Goal: Information Seeking & Learning: Learn about a topic

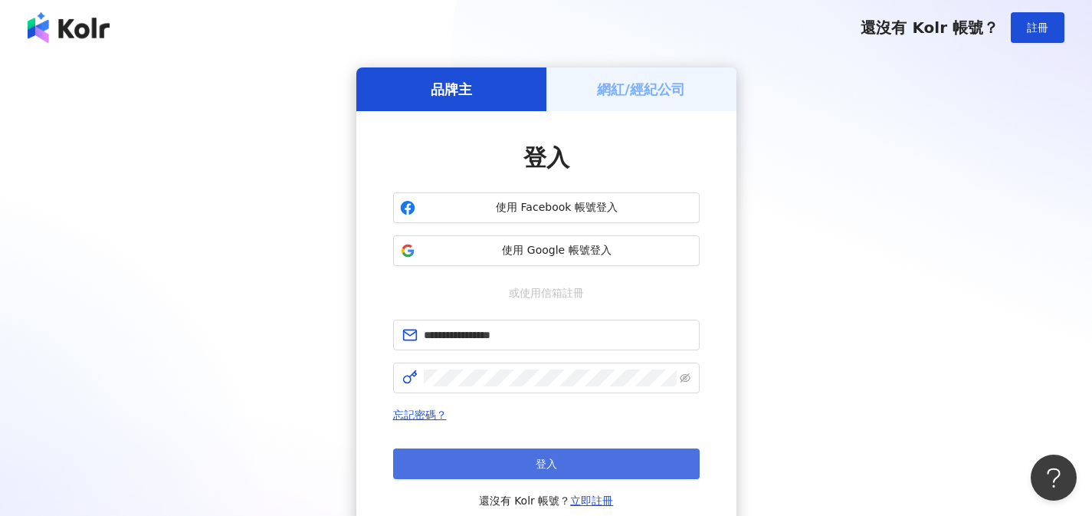
click at [521, 475] on button "登入" at bounding box center [546, 463] width 307 height 31
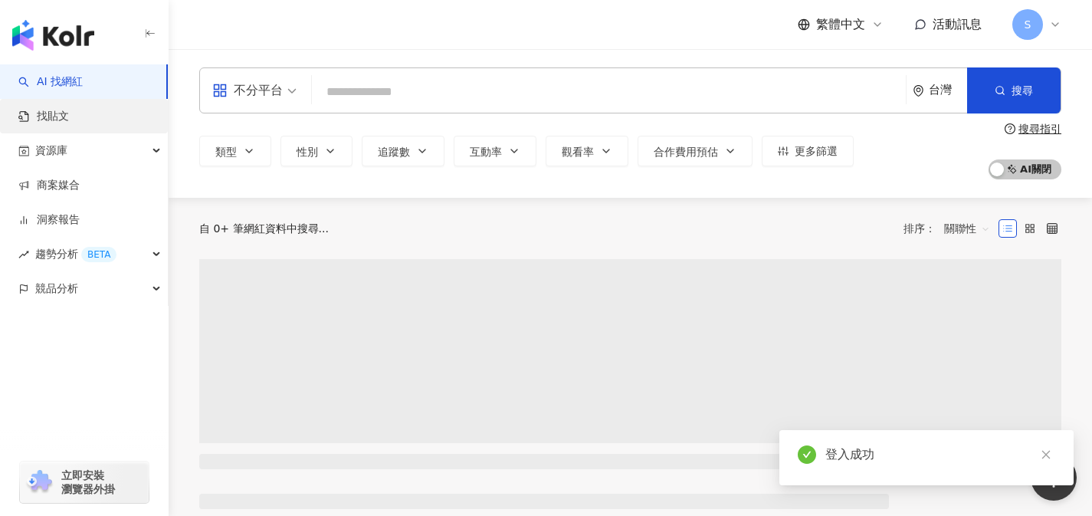
click at [69, 119] on link "找貼文" at bounding box center [43, 116] width 51 height 15
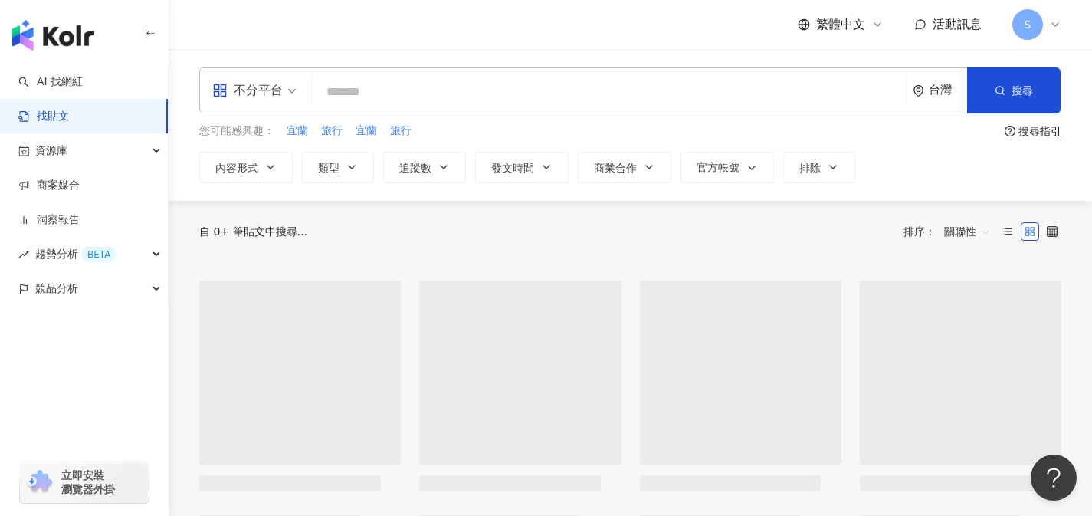
click at [280, 98] on div "不分平台" at bounding box center [247, 90] width 71 height 25
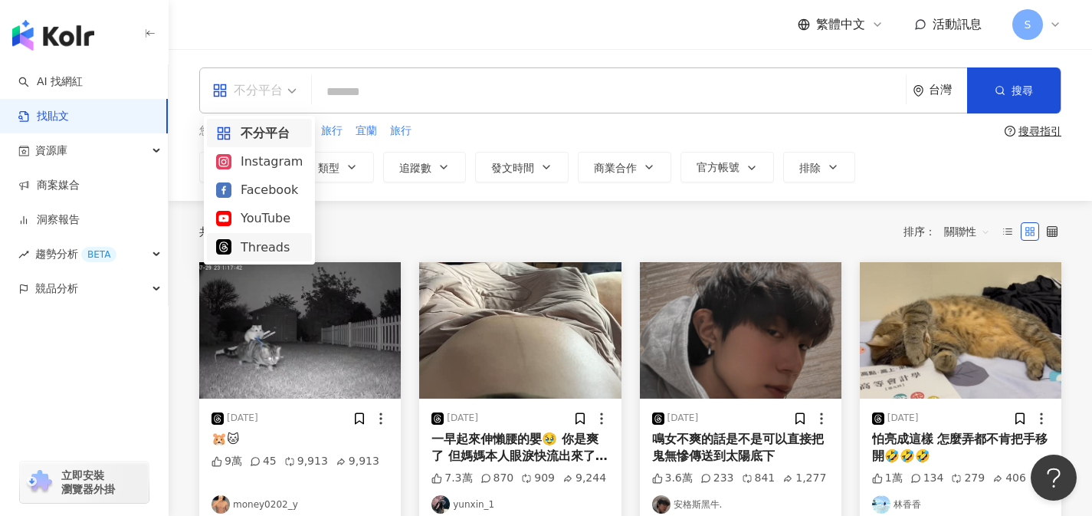
click at [268, 256] on div "Threads" at bounding box center [259, 247] width 87 height 19
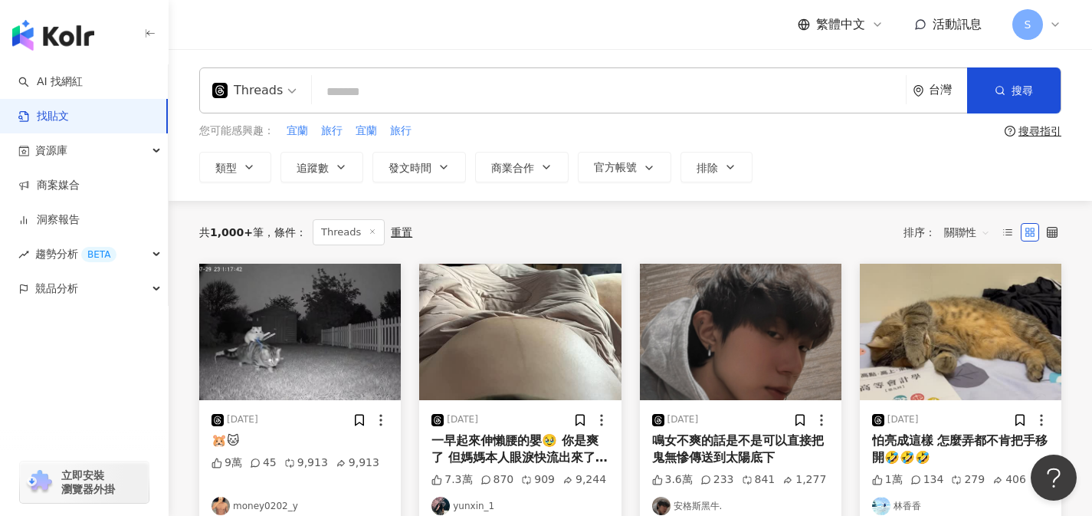
click at [465, 93] on input "search" at bounding box center [609, 91] width 582 height 33
type input "*"
click at [1052, 92] on button "搜尋" at bounding box center [1014, 90] width 94 height 46
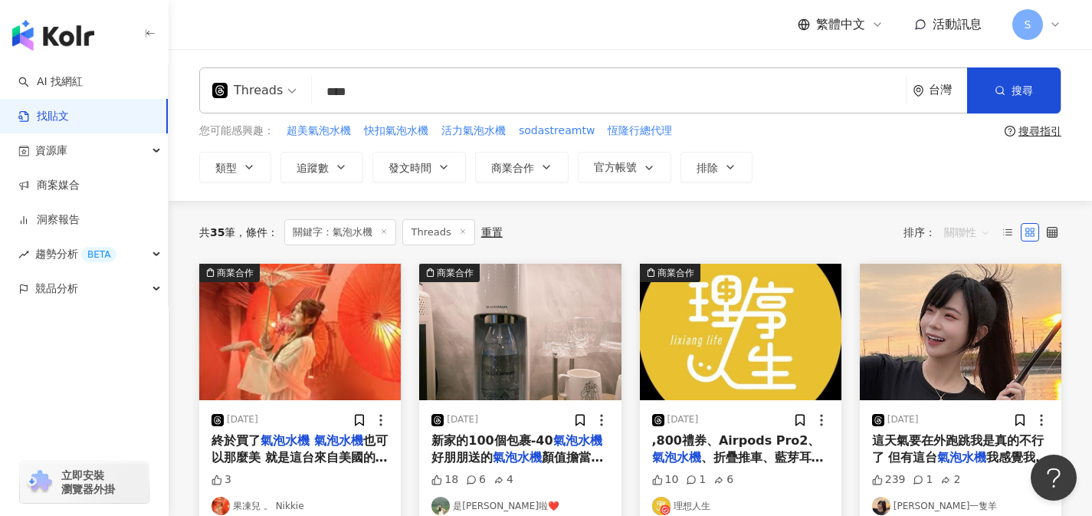
click at [960, 227] on span "關聯性" at bounding box center [967, 232] width 46 height 25
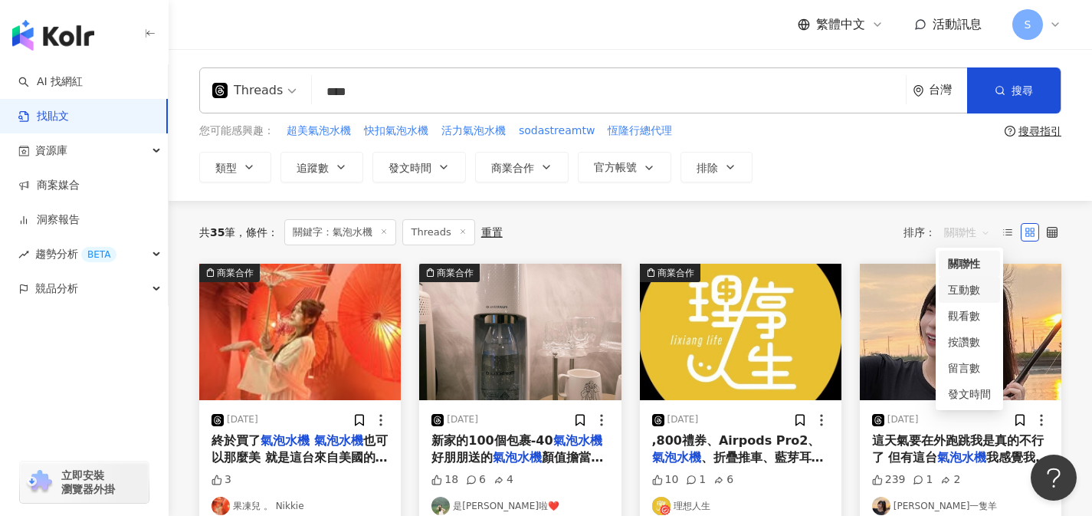
click at [976, 293] on div "互動數" at bounding box center [969, 289] width 43 height 17
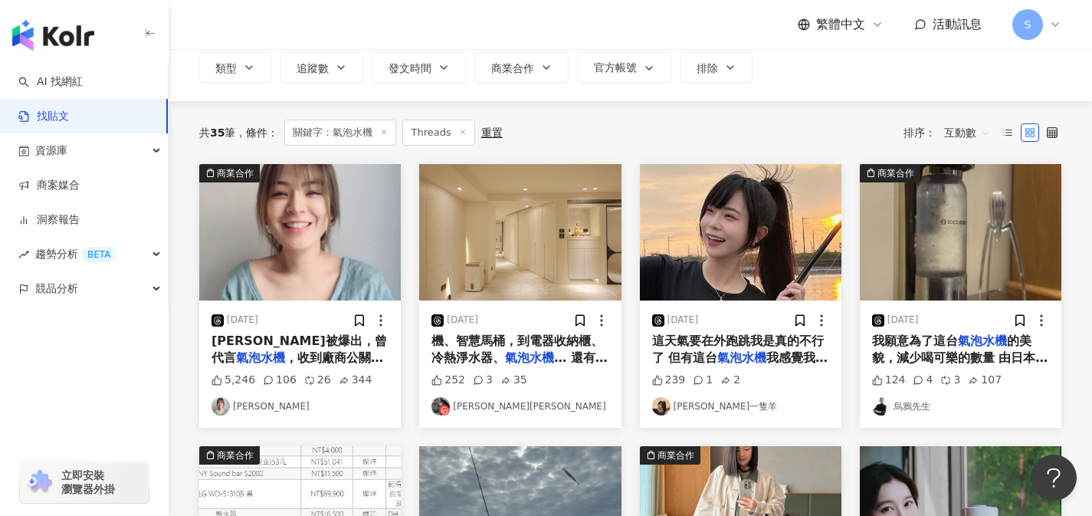
scroll to position [103, 0]
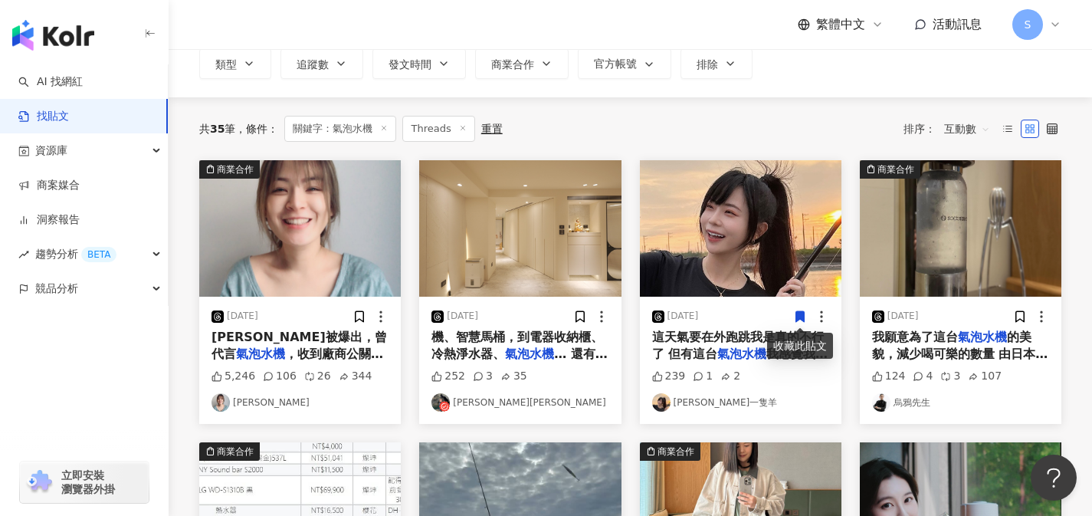
click at [584, 343] on span "機、智慧馬桶，到電器收納櫃、冷熱淨水器、" at bounding box center [518, 345] width 172 height 31
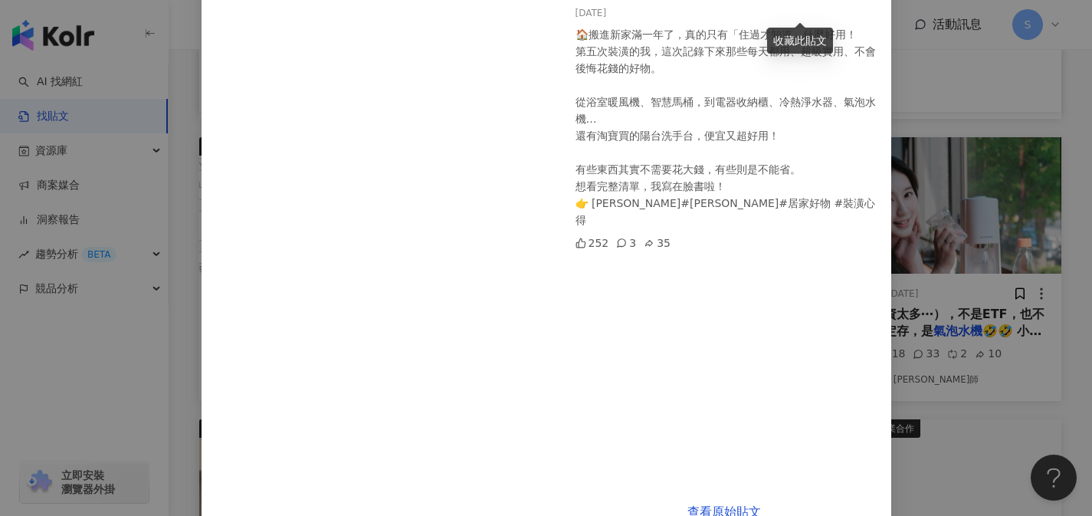
scroll to position [175, 0]
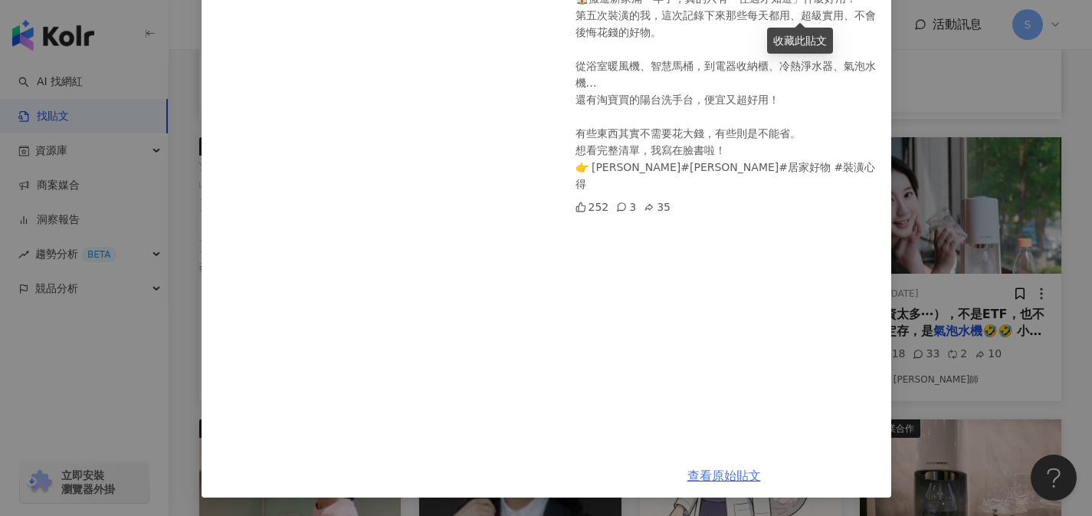
click at [723, 471] on link "查看原始貼文" at bounding box center [725, 475] width 74 height 15
click at [973, 162] on div "[PERSON_NAME]Ada Pan [DATE] 🏠搬進新家滿一年了，真的只有「住過才知道」什麼好用！ 第五次裝潢的我，這次記錄下來那些每天都用、超級實…" at bounding box center [546, 258] width 1092 height 516
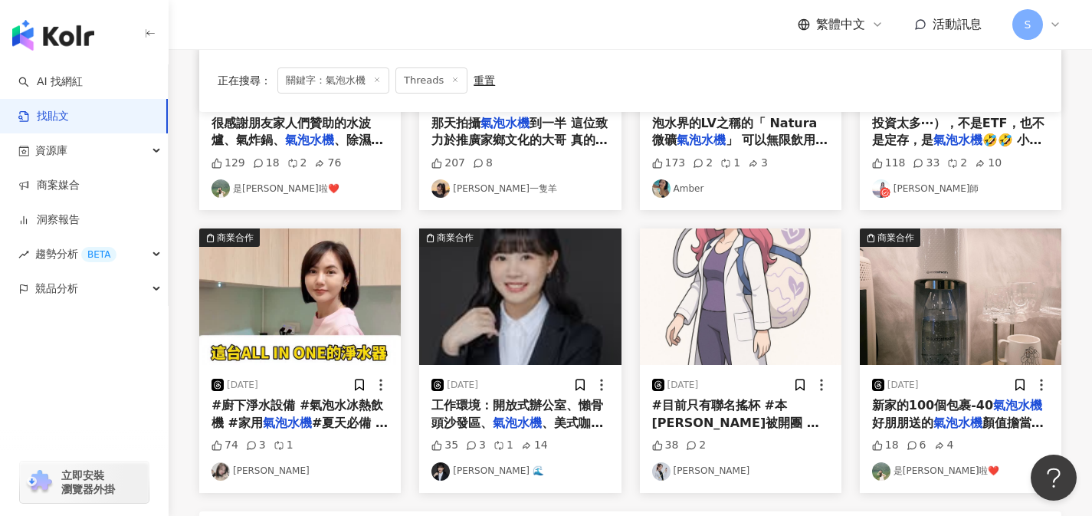
scroll to position [668, 0]
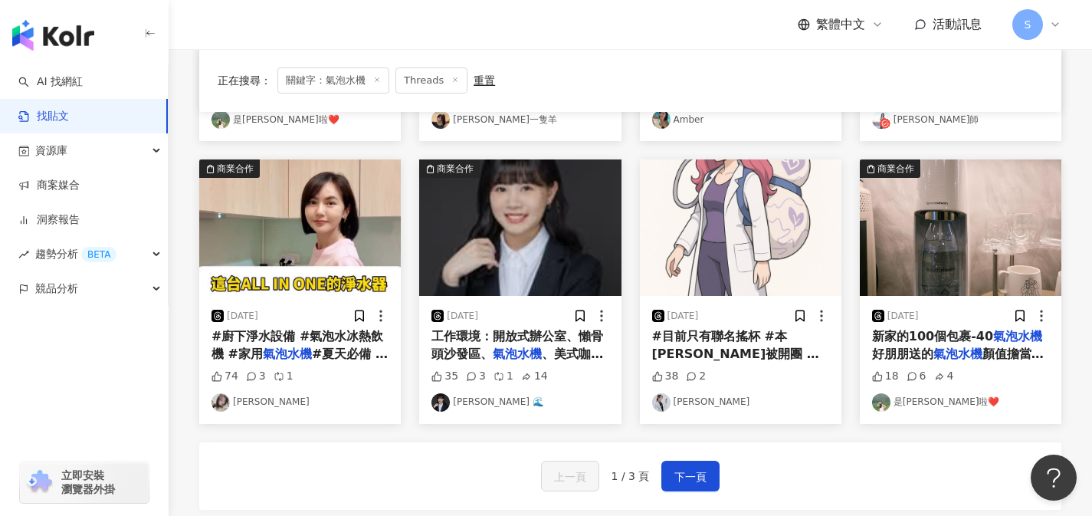
click at [952, 340] on span "新家的100個包裹-40" at bounding box center [932, 336] width 121 height 15
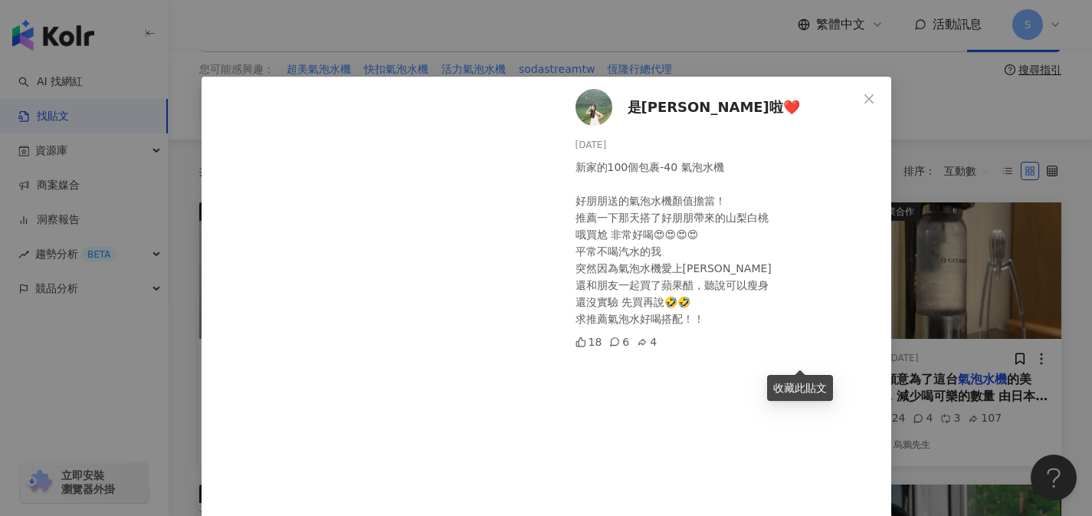
scroll to position [0, 0]
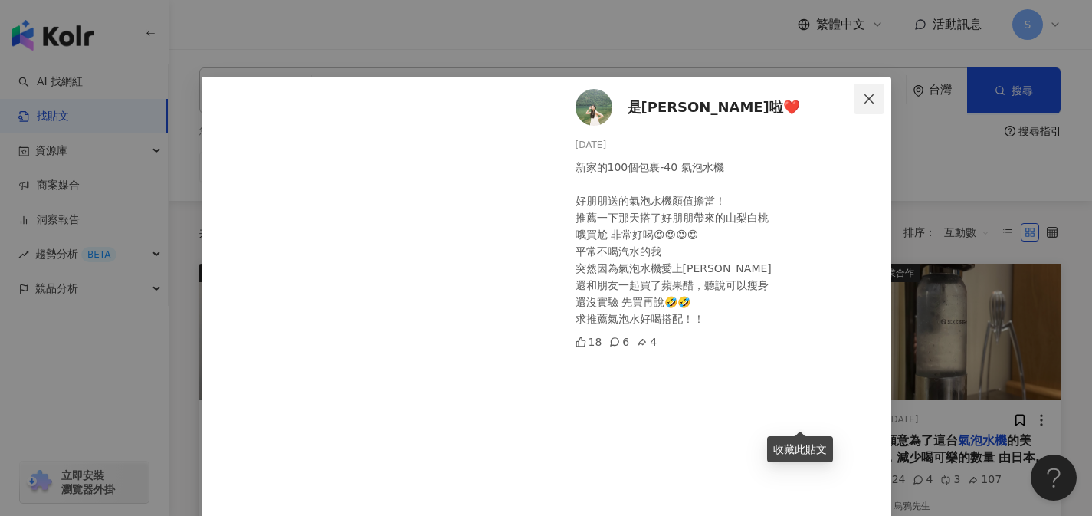
click at [862, 107] on button "Close" at bounding box center [869, 99] width 31 height 31
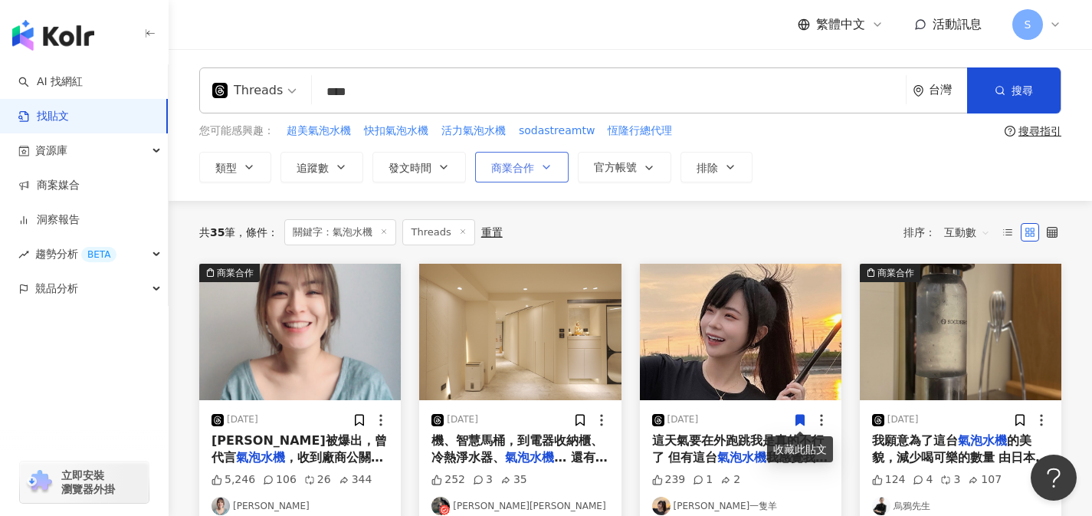
click at [567, 173] on button "商業合作" at bounding box center [522, 167] width 94 height 31
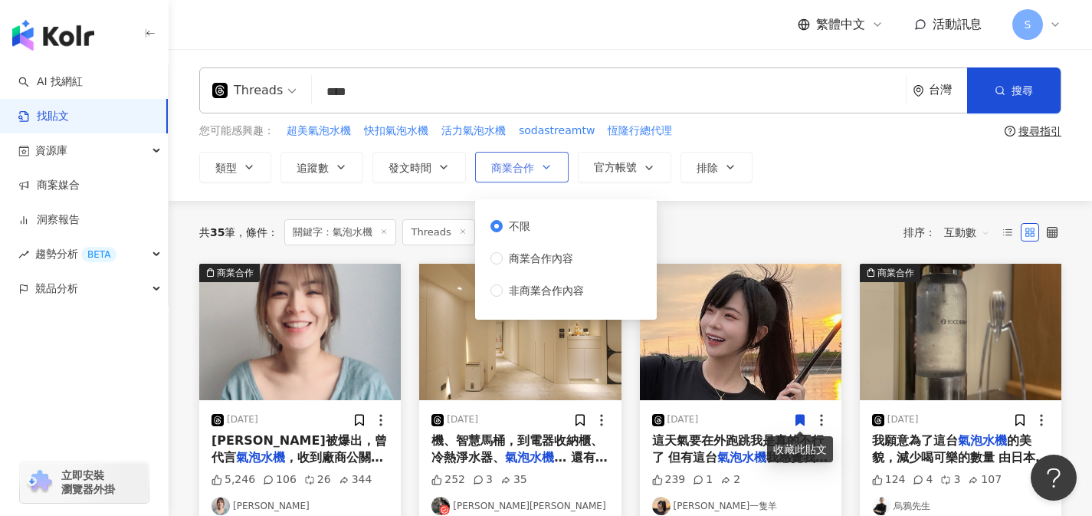
click at [564, 170] on button "商業合作" at bounding box center [522, 167] width 94 height 31
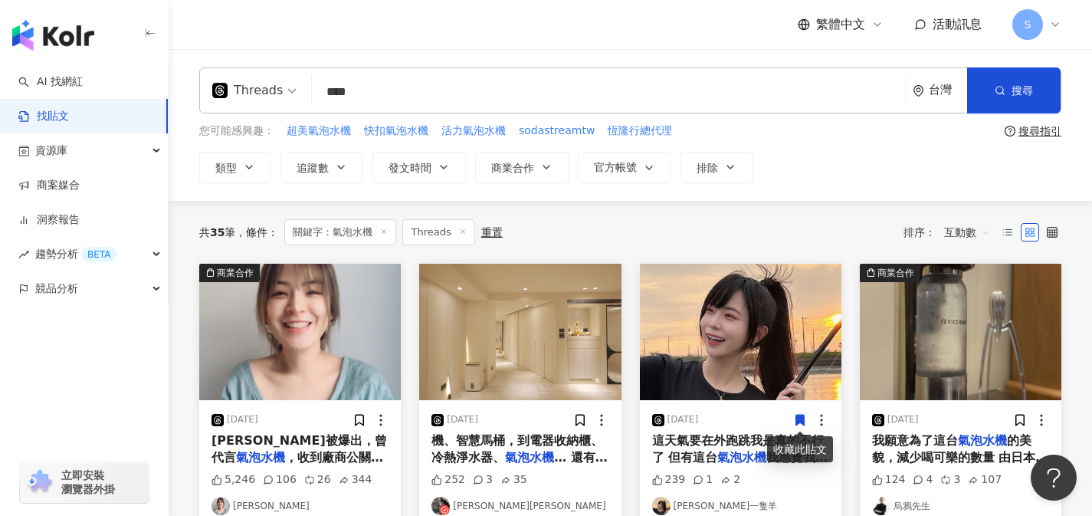
scroll to position [268, 0]
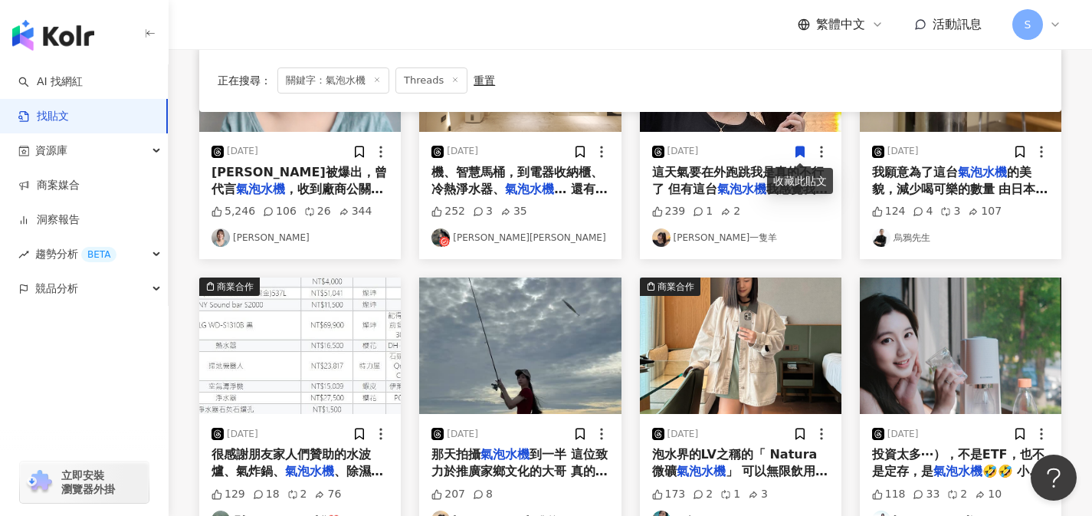
click at [852, 275] on div "商業合作 [DATE] [PERSON_NAME]被爆出，曾代言 氣泡水機 ，收到廠商公關品後放上網轉賣。 因為那是還沒上市最新型號，全台灣只有一台，所以被廠…" at bounding box center [630, 409] width 881 height 829
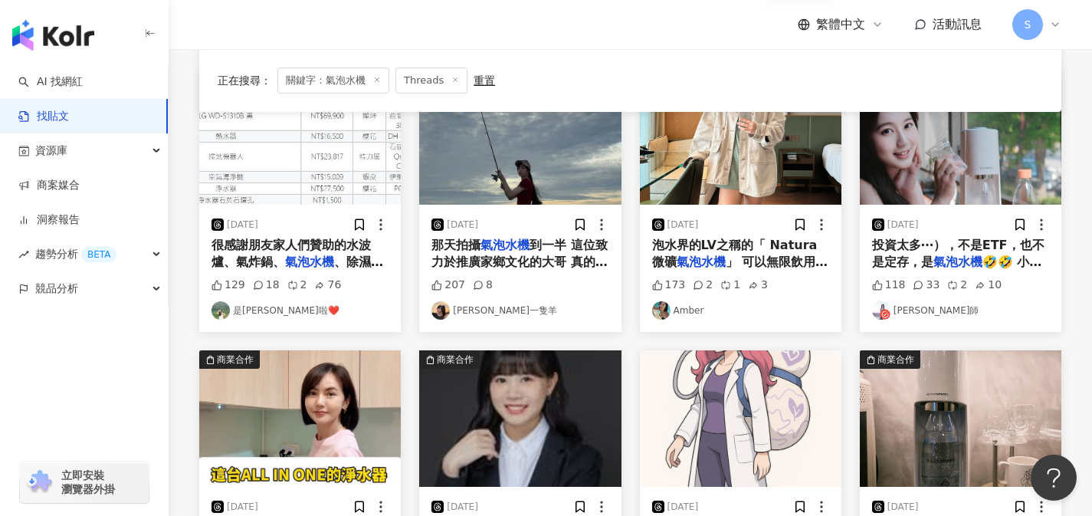
scroll to position [210, 0]
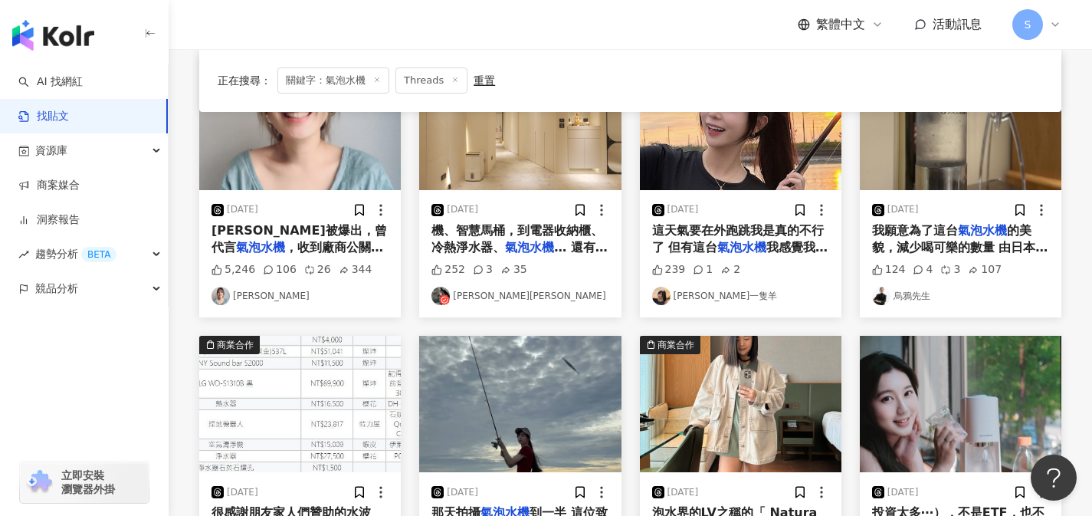
click at [688, 248] on span "這天氣要在外跑跳我是真的不行了 但有這台" at bounding box center [738, 238] width 172 height 31
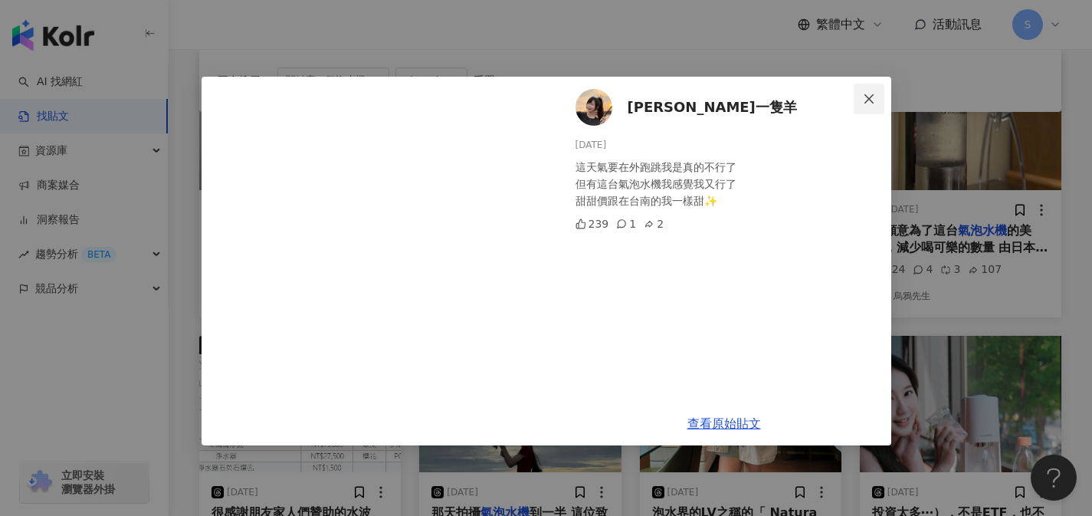
click at [867, 99] on icon "close" at bounding box center [869, 99] width 12 height 12
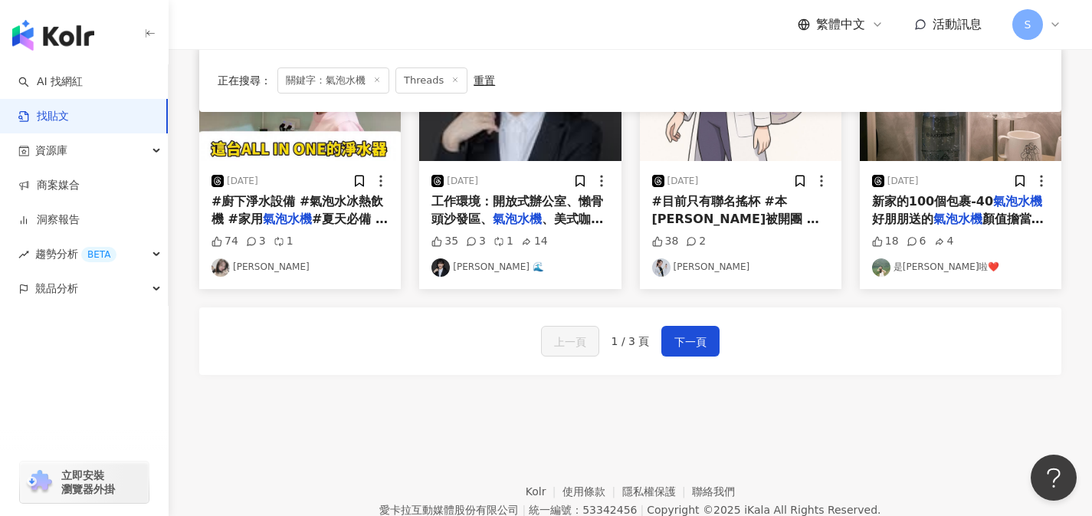
scroll to position [871, 0]
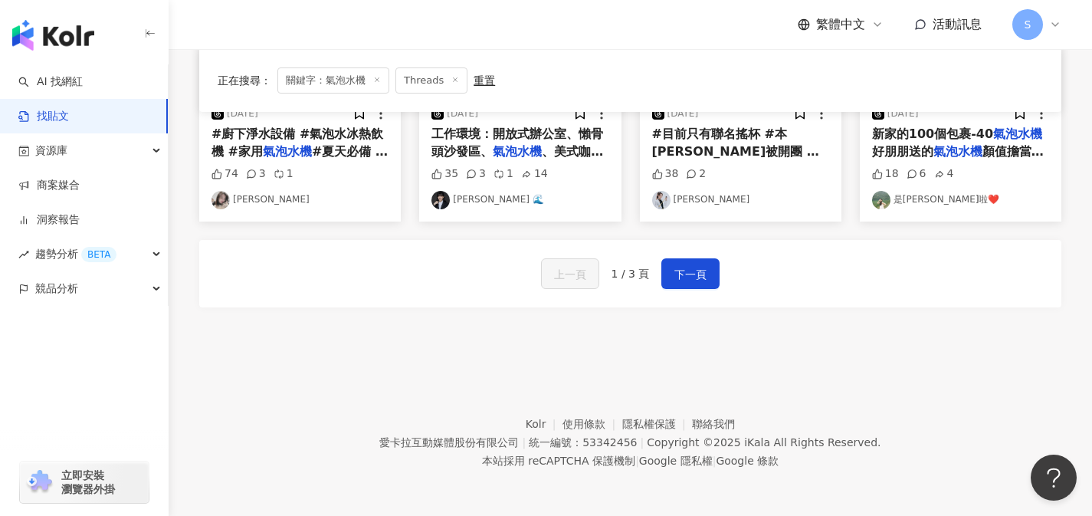
click at [724, 282] on div "上一頁 1 / 3 頁 下一頁" at bounding box center [630, 273] width 862 height 67
click at [712, 277] on button "下一頁" at bounding box center [690, 273] width 58 height 31
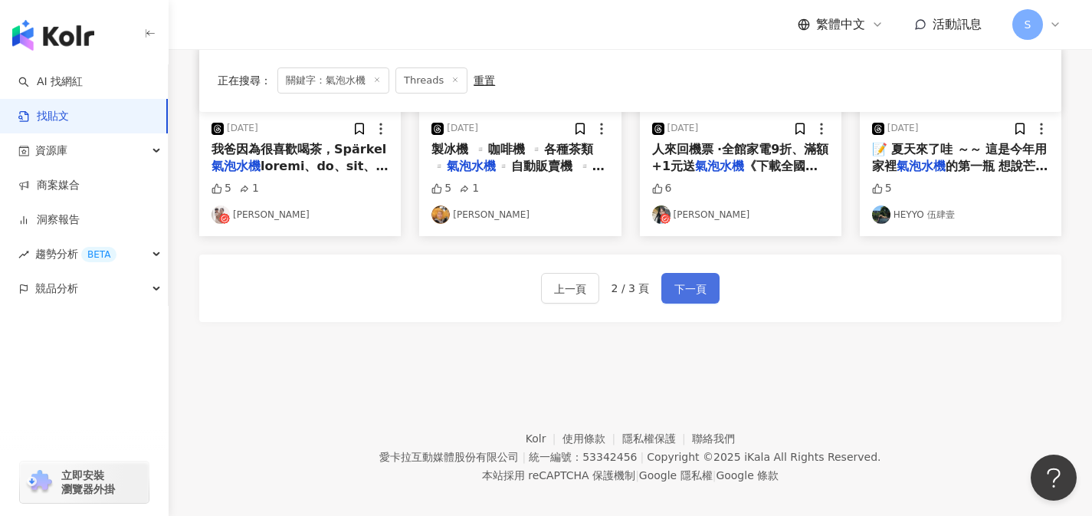
click at [711, 278] on button "下一頁" at bounding box center [690, 288] width 58 height 31
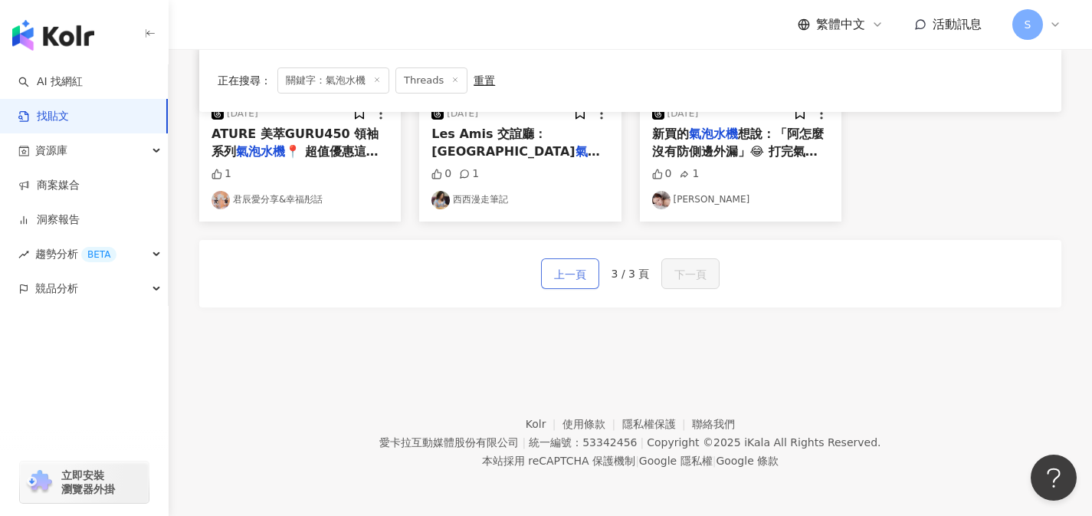
click at [574, 282] on span "上一頁" at bounding box center [570, 274] width 32 height 18
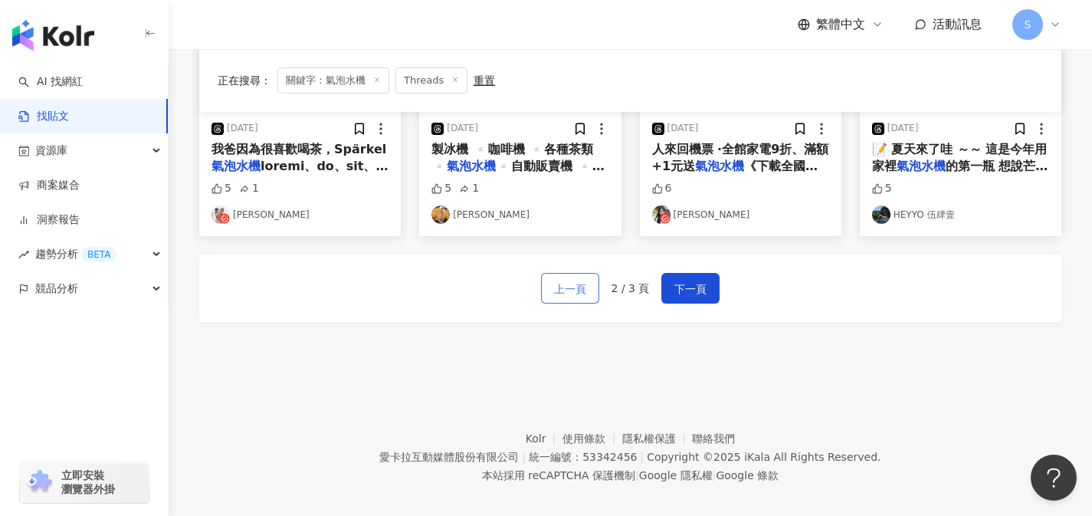
click at [574, 282] on span "上一頁" at bounding box center [570, 289] width 32 height 18
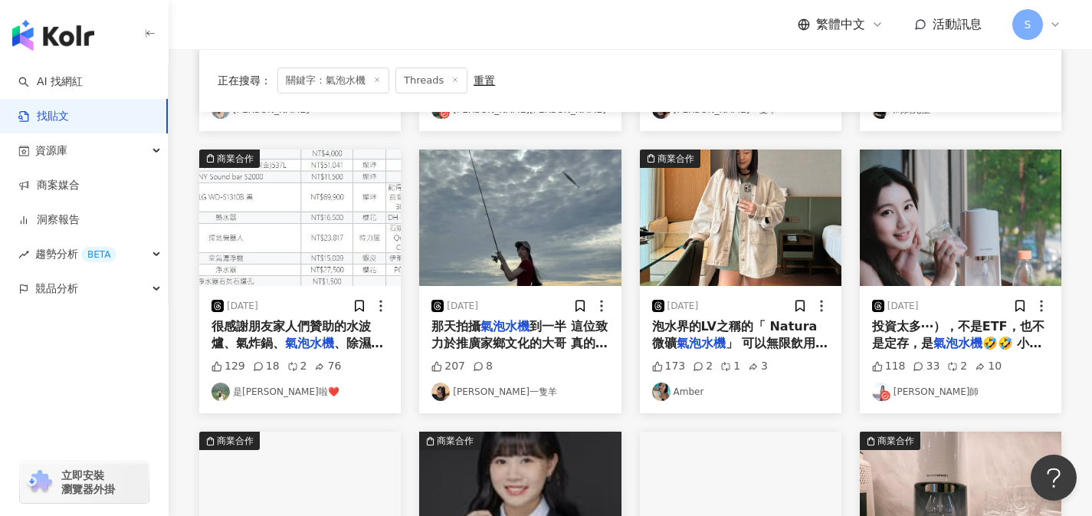
scroll to position [103, 0]
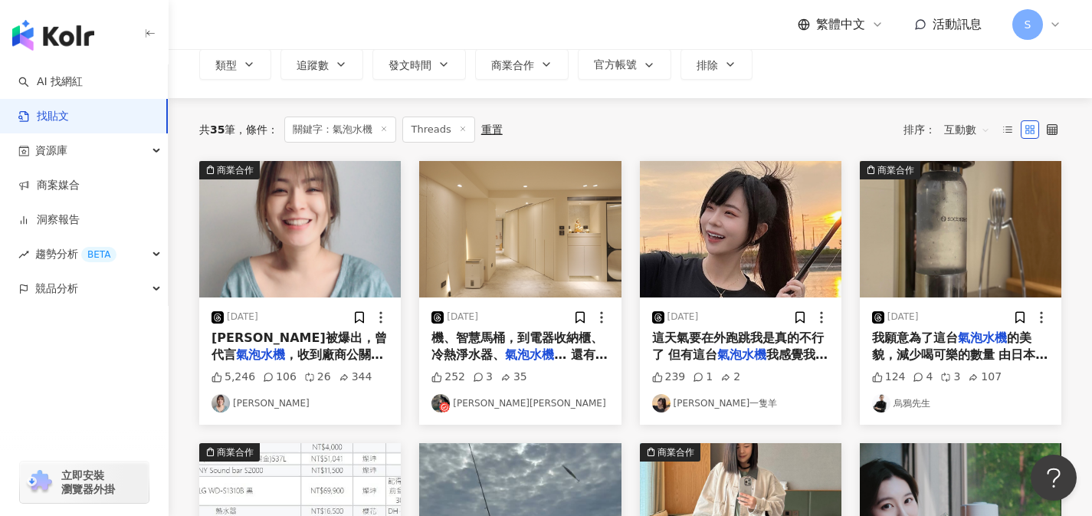
click at [333, 359] on span "，收到廠商公關品後放上網轉賣。 因為那是還沒上市最新型號，全台灣只有一台，所以被廠商抓包。 很少看到這麼[PERSON_NAME]貪的女明星欸。 公關品如果太…" at bounding box center [300, 474] width 176 height 254
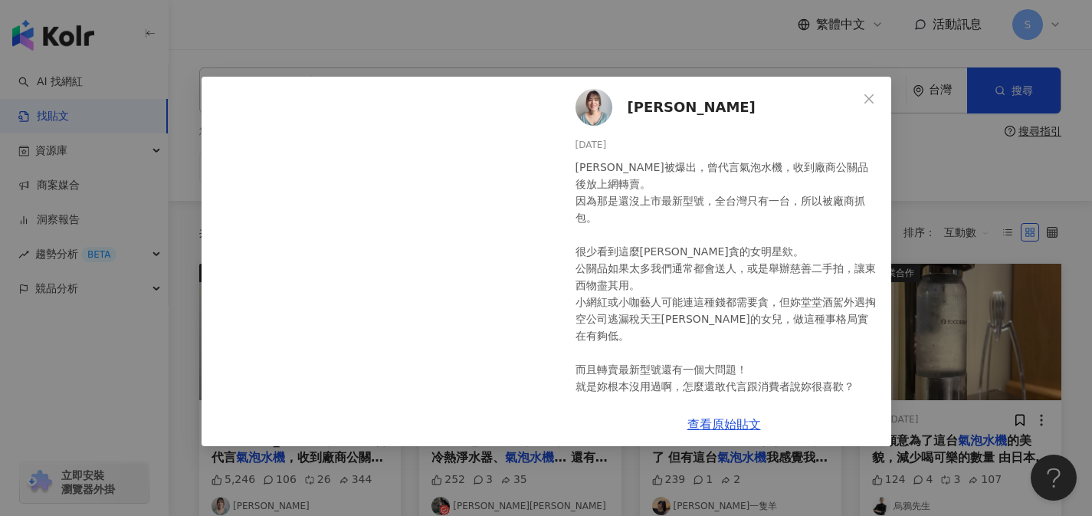
scroll to position [15, 0]
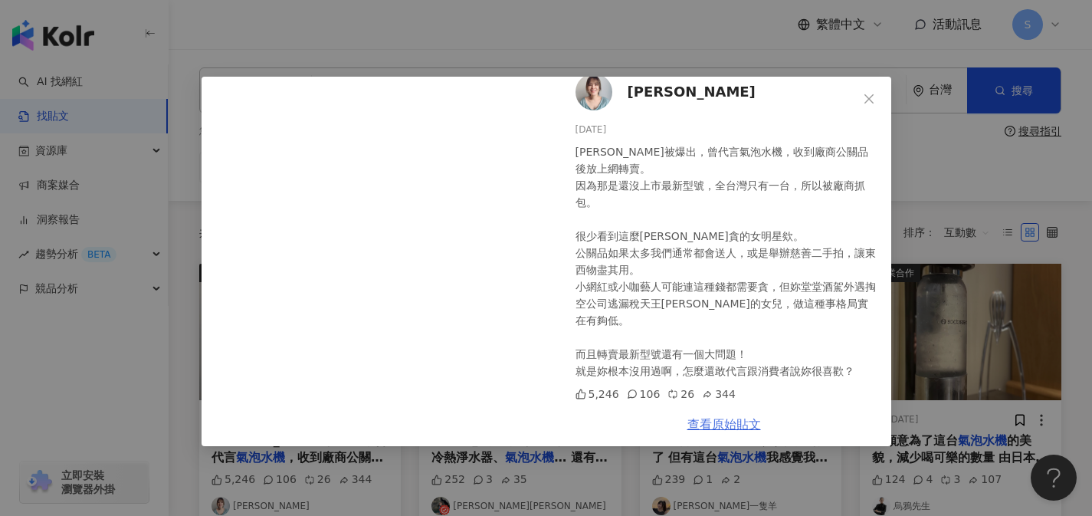
click at [727, 424] on link "查看原始貼文" at bounding box center [725, 424] width 74 height 15
click at [871, 102] on icon "close" at bounding box center [869, 98] width 9 height 9
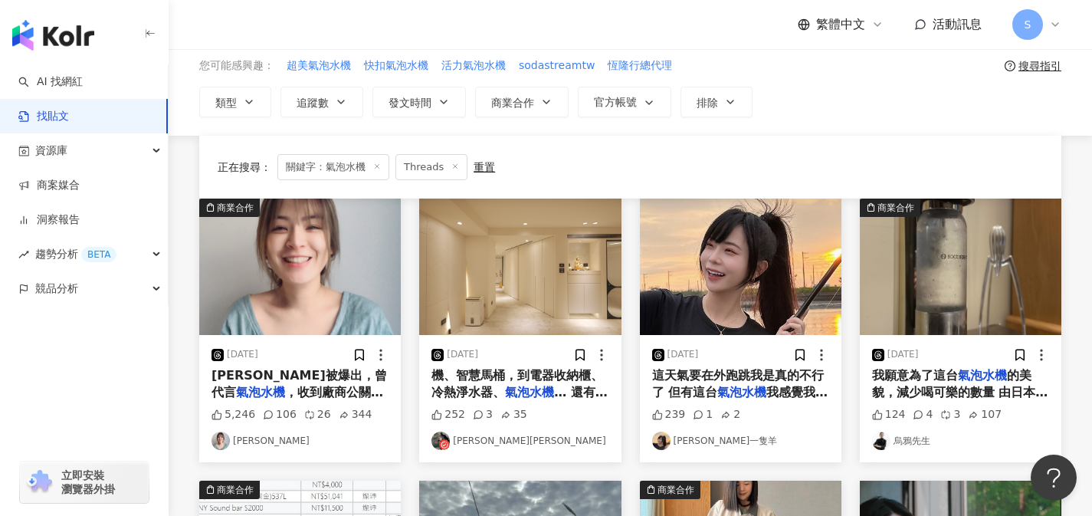
scroll to position [0, 0]
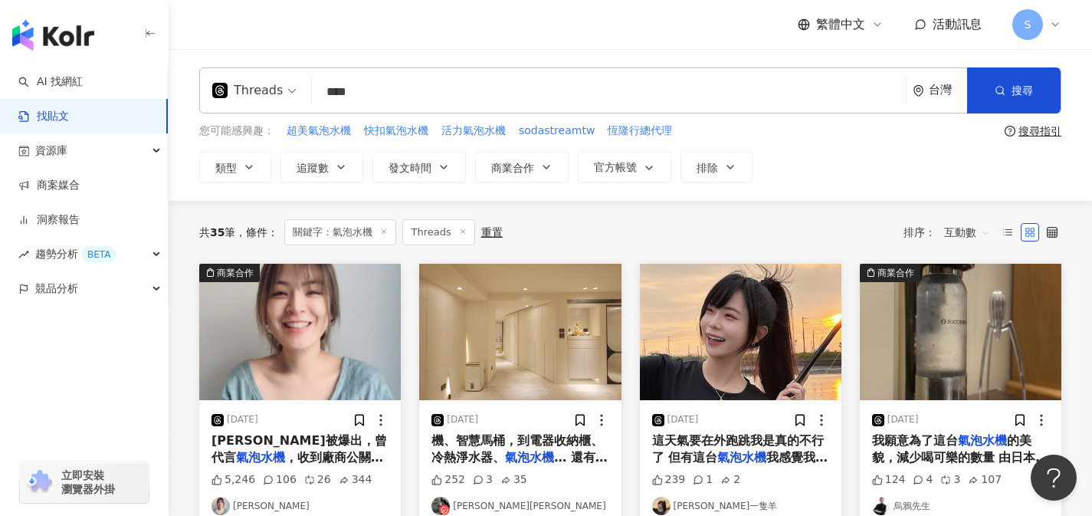
click at [705, 103] on input "****" at bounding box center [609, 91] width 582 height 33
drag, startPoint x: 706, startPoint y: 103, endPoint x: 132, endPoint y: 82, distance: 574.5
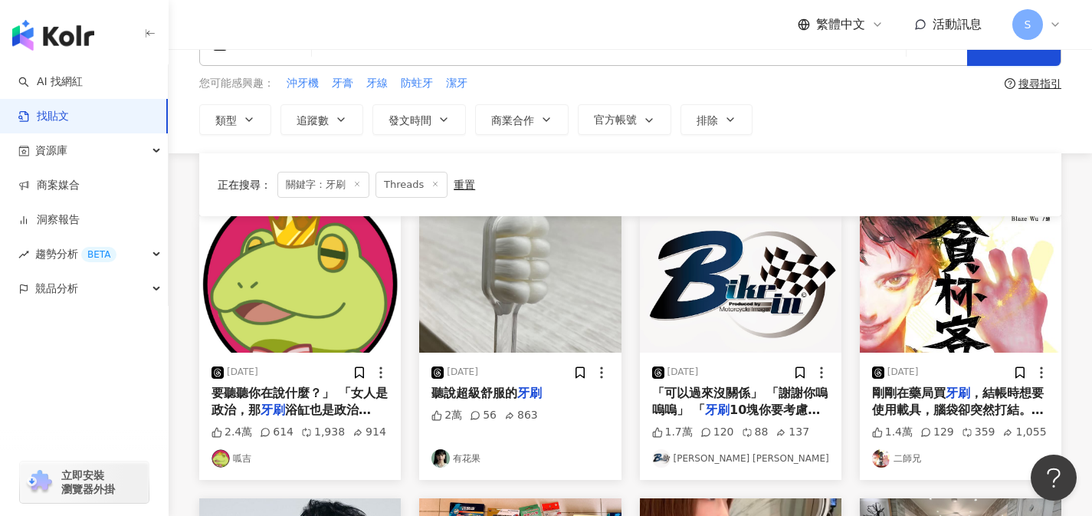
scroll to position [203, 0]
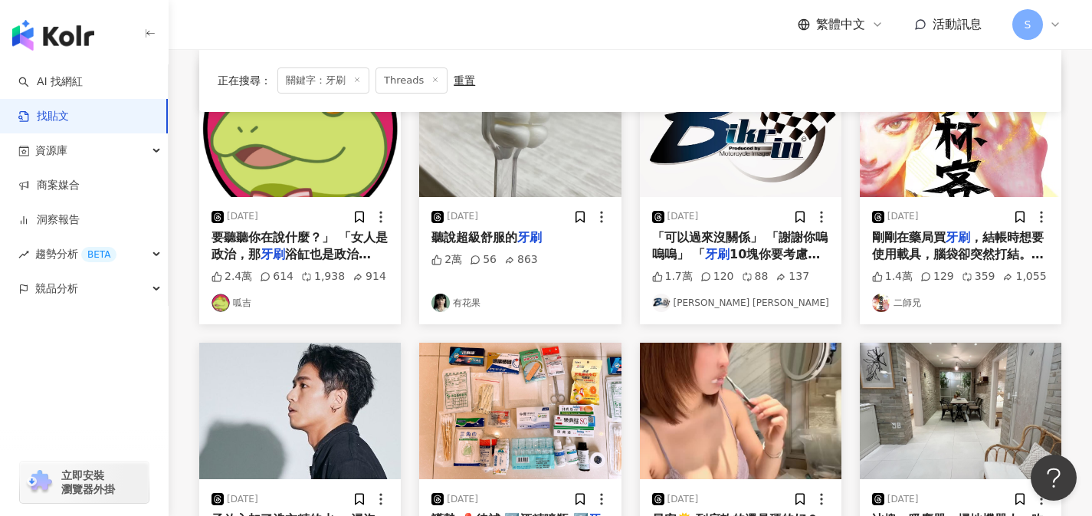
click at [534, 230] on mark "牙刷" at bounding box center [529, 237] width 25 height 15
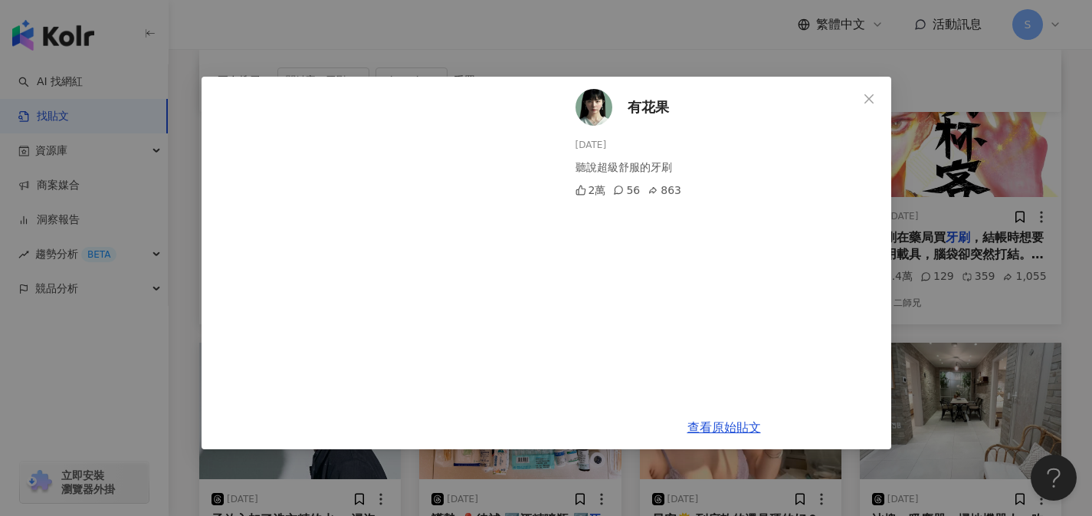
click at [595, 123] on img at bounding box center [594, 107] width 37 height 37
click at [741, 425] on link "查看原始貼文" at bounding box center [725, 427] width 74 height 15
click at [868, 94] on icon "close" at bounding box center [869, 99] width 12 height 12
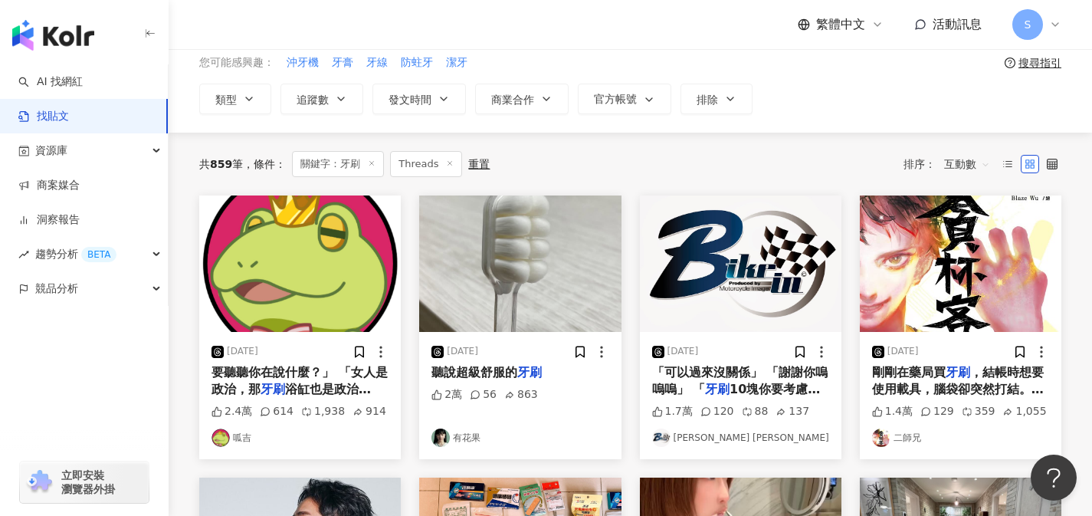
scroll to position [0, 0]
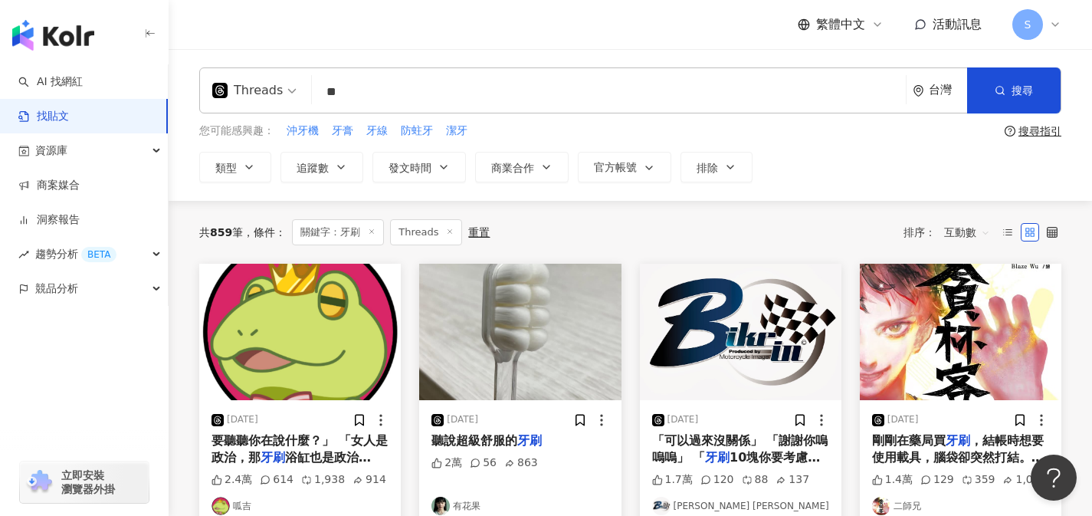
click at [325, 90] on input "**" at bounding box center [609, 91] width 582 height 33
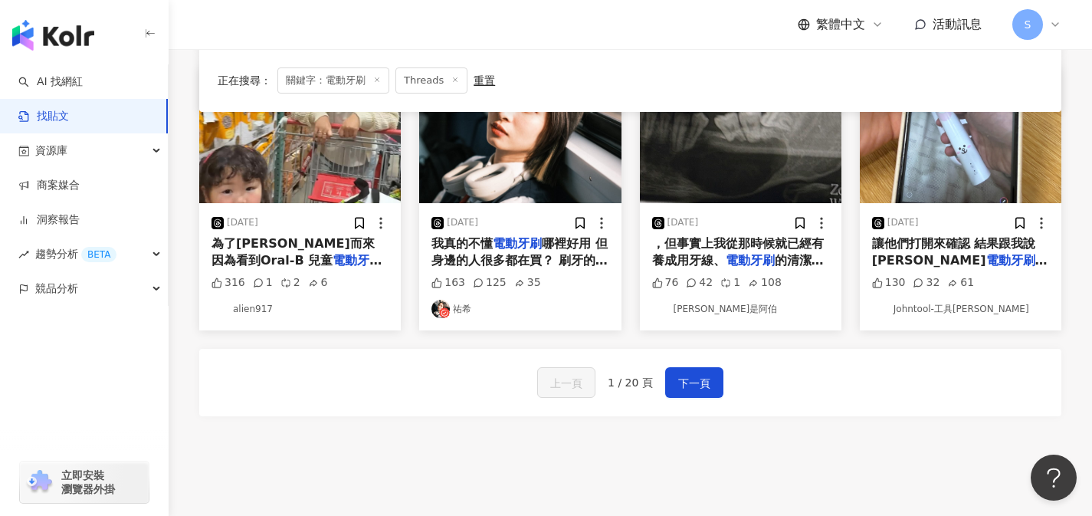
scroll to position [799, 0]
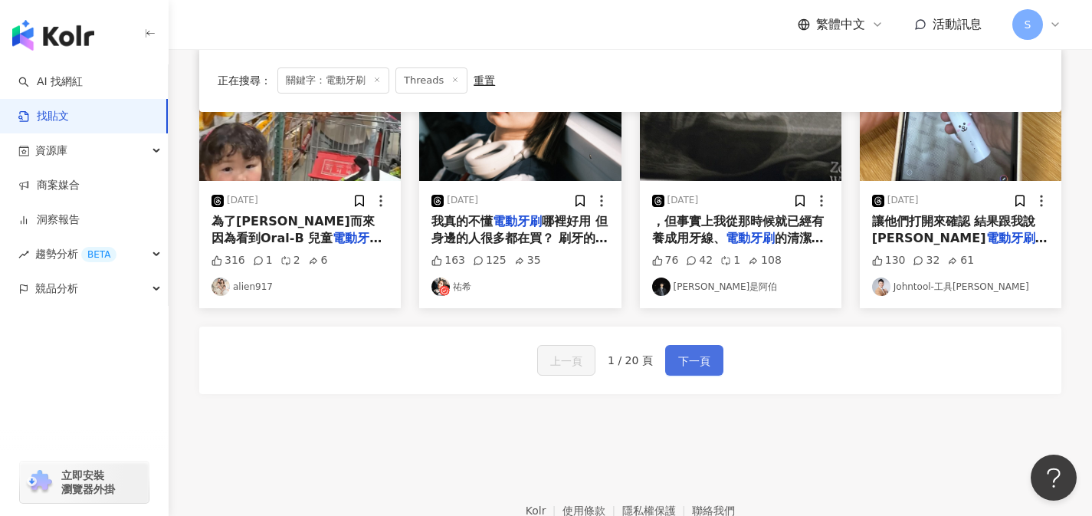
click at [699, 352] on span "下一頁" at bounding box center [694, 361] width 32 height 18
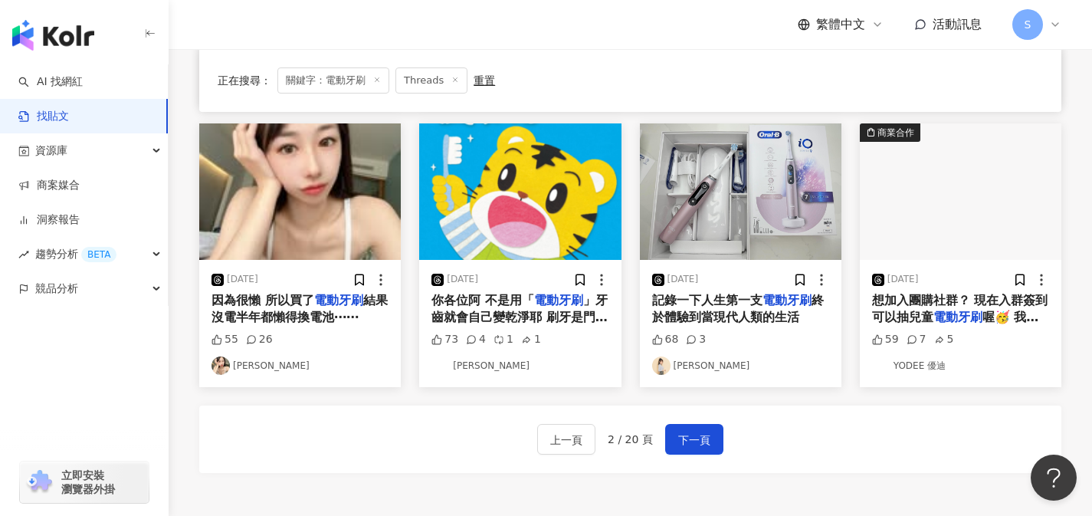
scroll to position [732, 0]
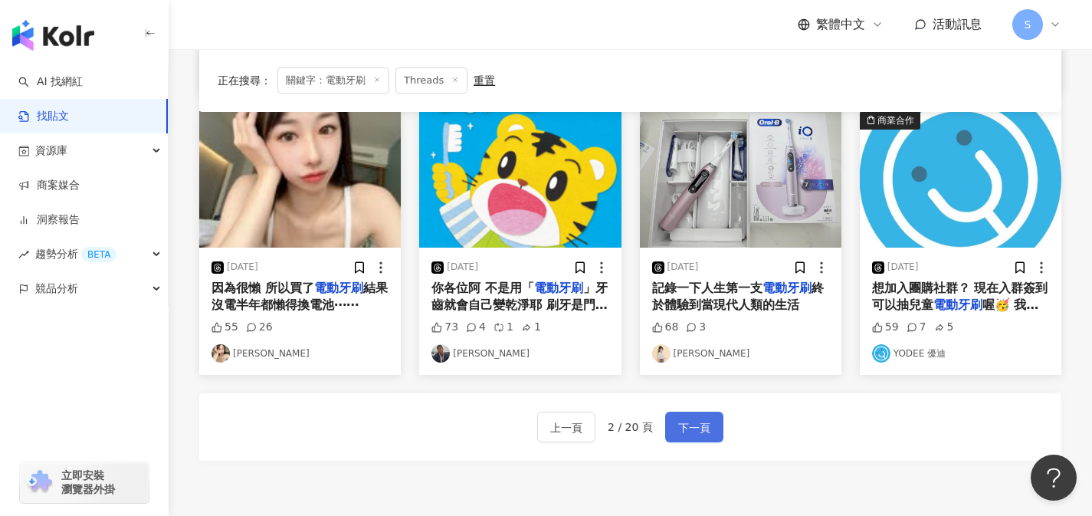
click at [710, 412] on button "下一頁" at bounding box center [694, 427] width 58 height 31
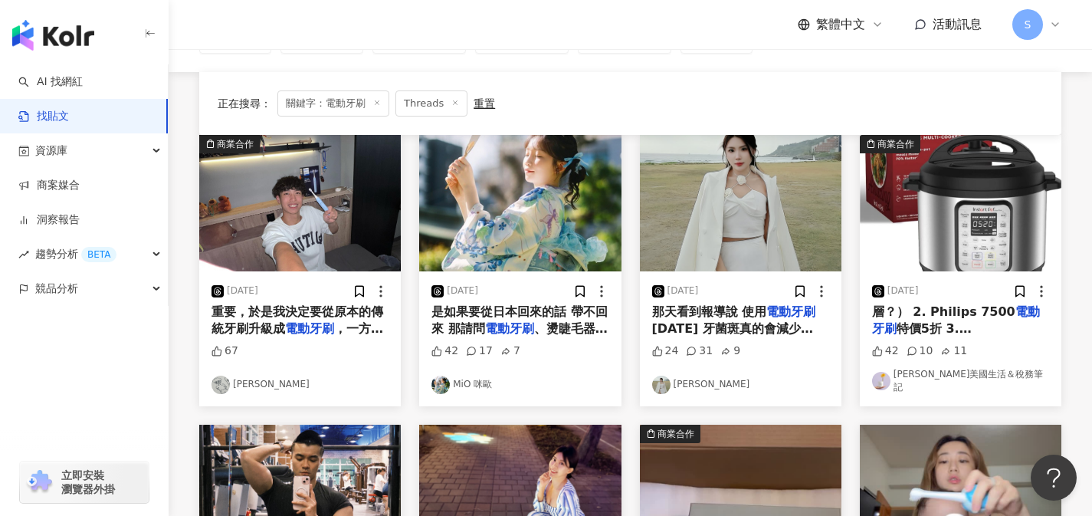
scroll to position [422, 0]
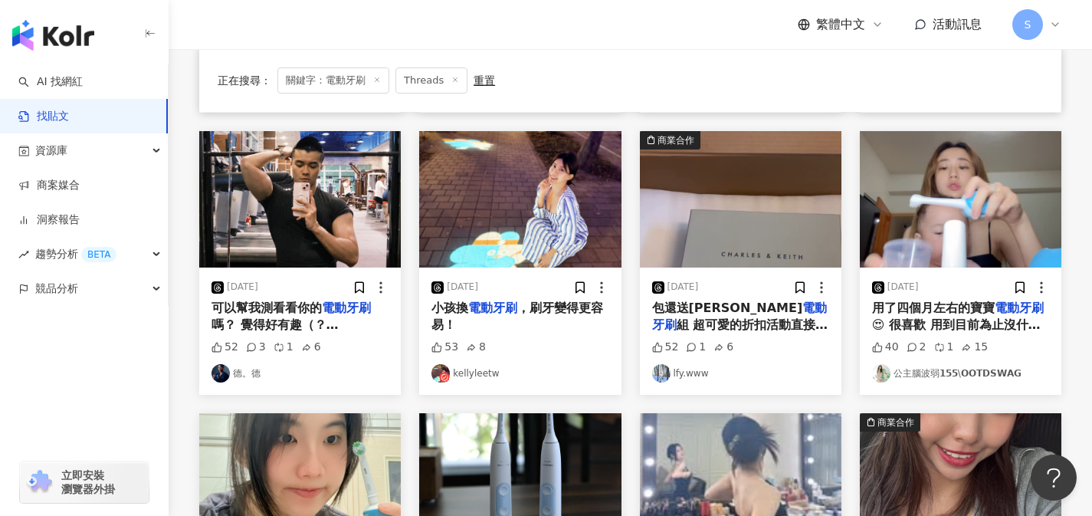
click at [543, 300] on span "，刷牙變得更容易！" at bounding box center [518, 315] width 172 height 31
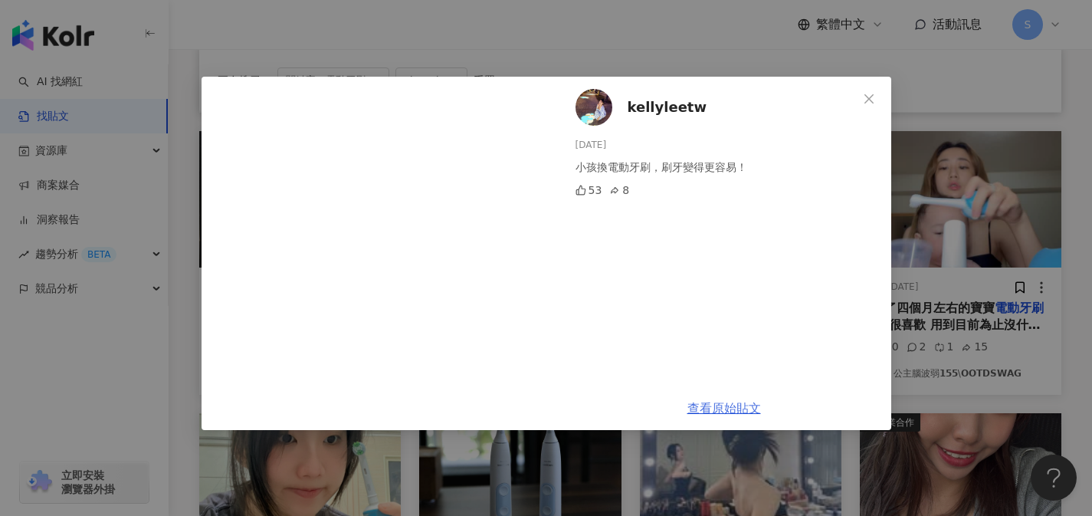
click at [730, 404] on link "查看原始貼文" at bounding box center [725, 408] width 74 height 15
click at [871, 98] on icon "close" at bounding box center [869, 99] width 12 height 12
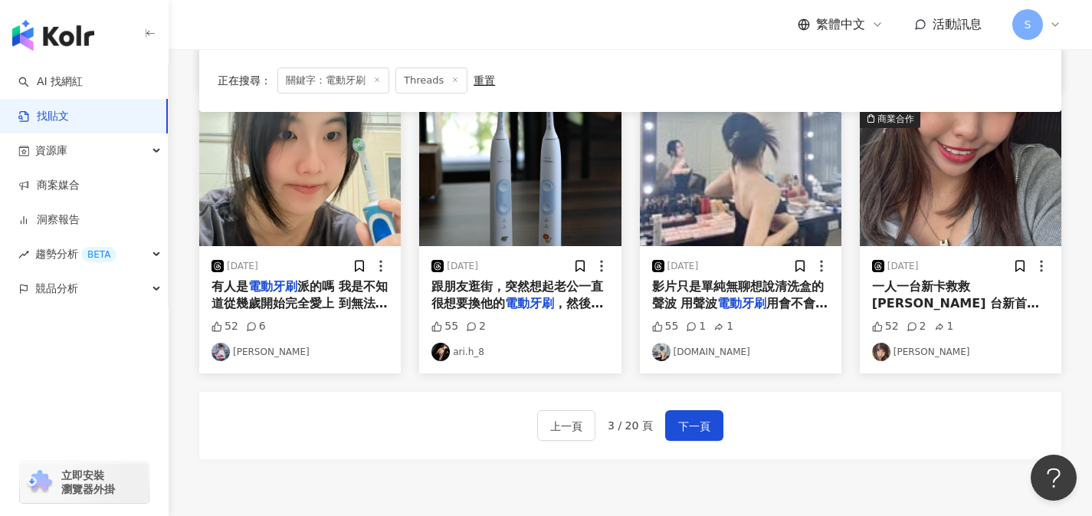
scroll to position [737, 0]
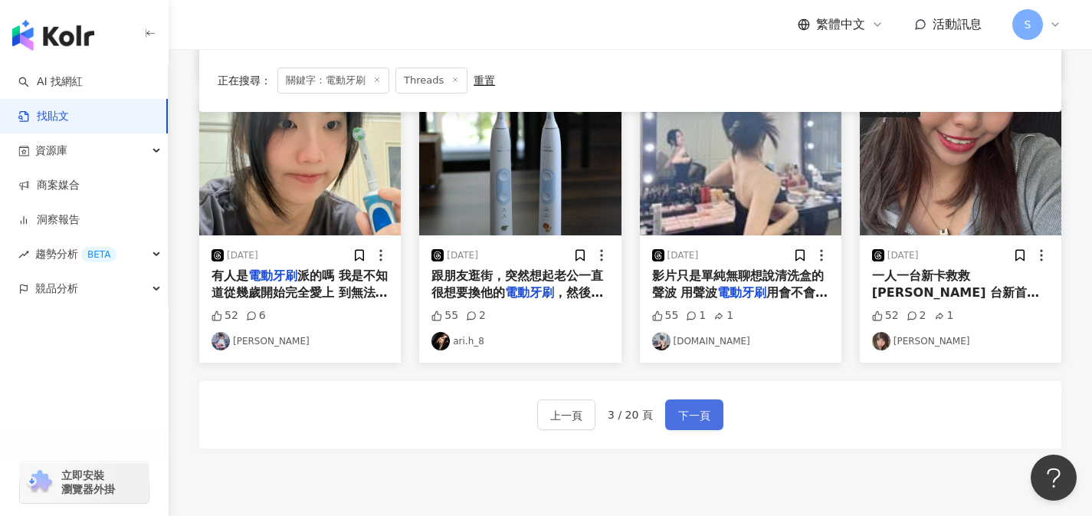
click at [717, 417] on button "下一頁" at bounding box center [694, 414] width 58 height 31
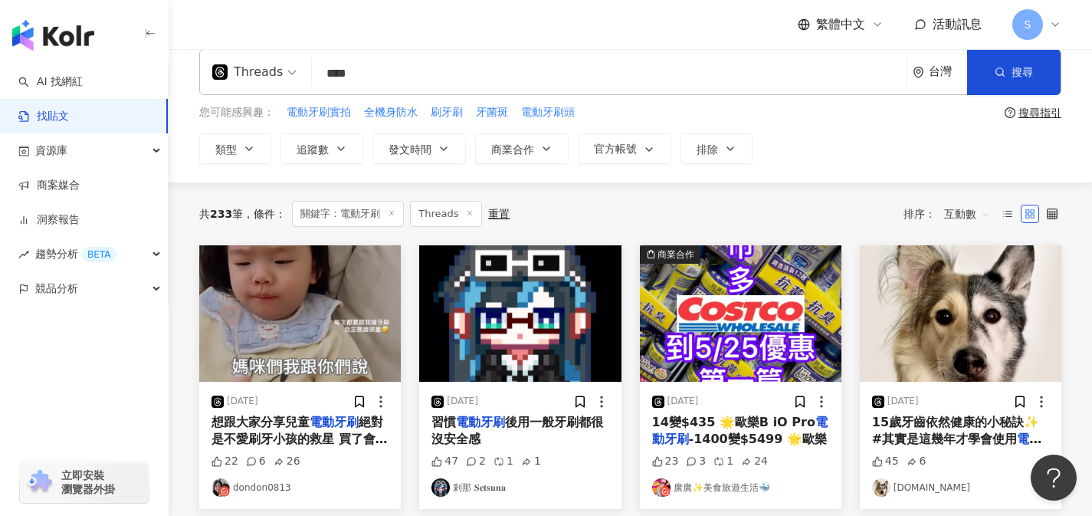
scroll to position [0, 0]
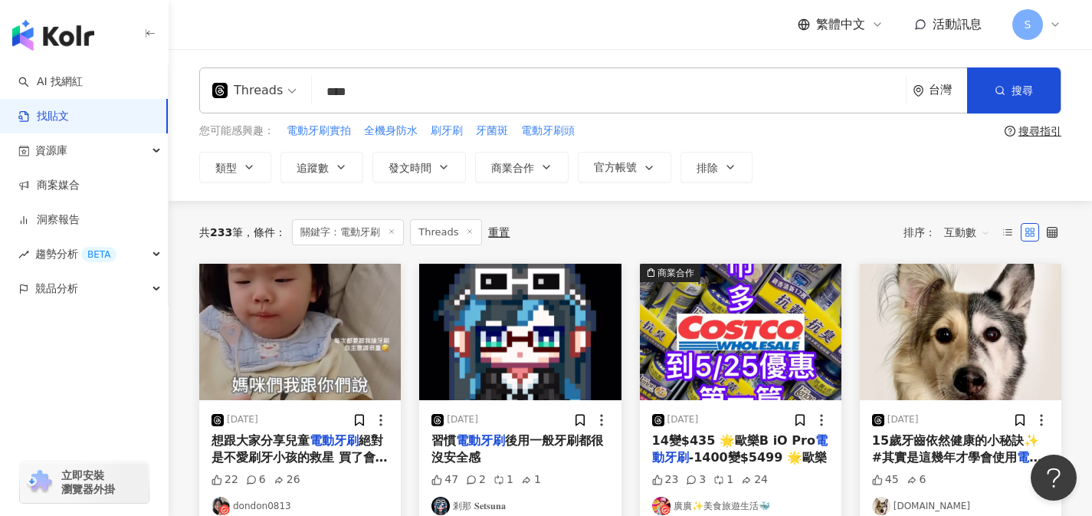
drag, startPoint x: 432, startPoint y: 89, endPoint x: 323, endPoint y: 94, distance: 109.7
click at [323, 94] on input "****" at bounding box center [609, 91] width 582 height 33
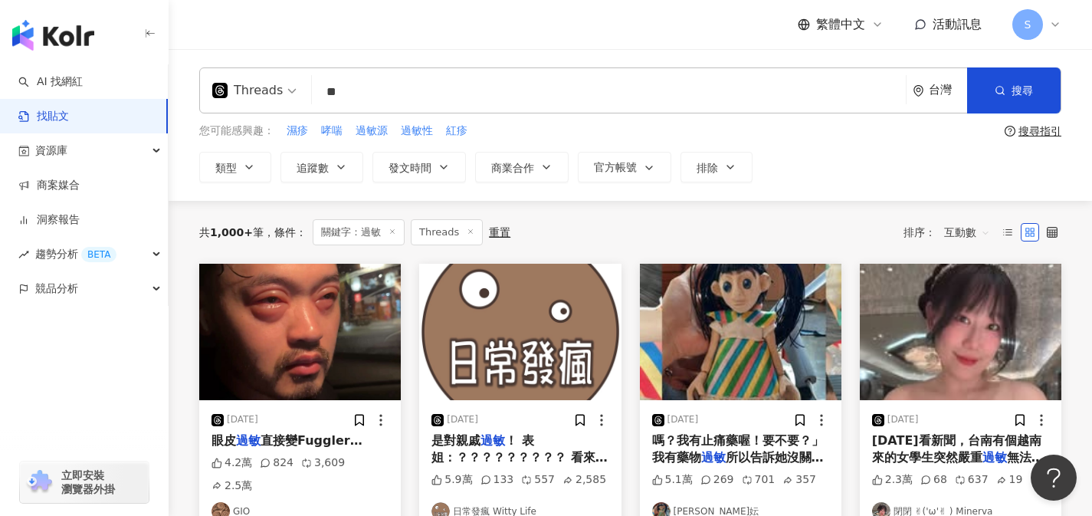
click at [573, 95] on input "**" at bounding box center [609, 91] width 582 height 33
click at [562, 92] on input "**" at bounding box center [609, 91] width 582 height 33
drag, startPoint x: 444, startPoint y: 87, endPoint x: 264, endPoint y: 92, distance: 179.4
click at [264, 91] on div "Threads 過敏 ** 台灣 搜尋" at bounding box center [630, 90] width 862 height 46
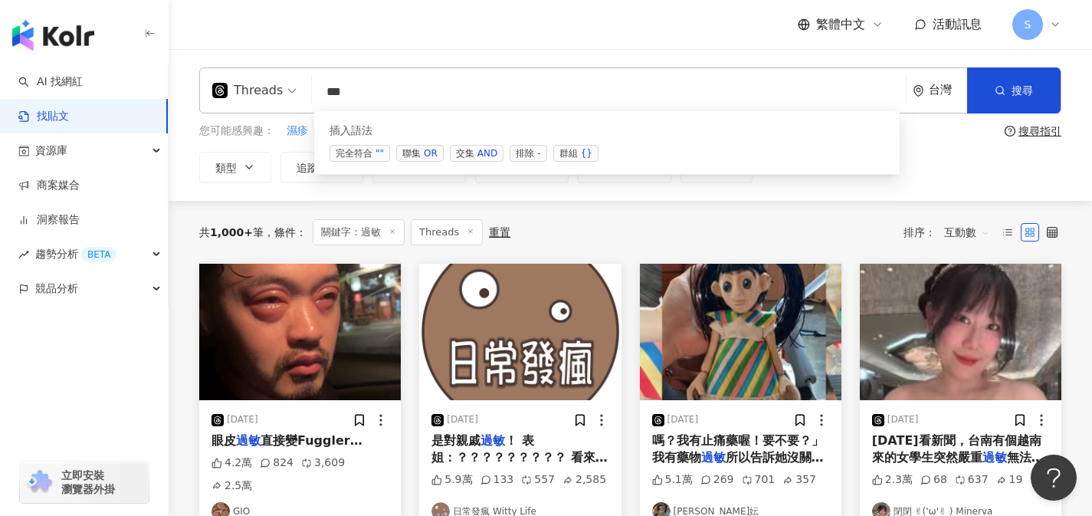
click at [478, 156] on div "AND" at bounding box center [488, 153] width 20 height 15
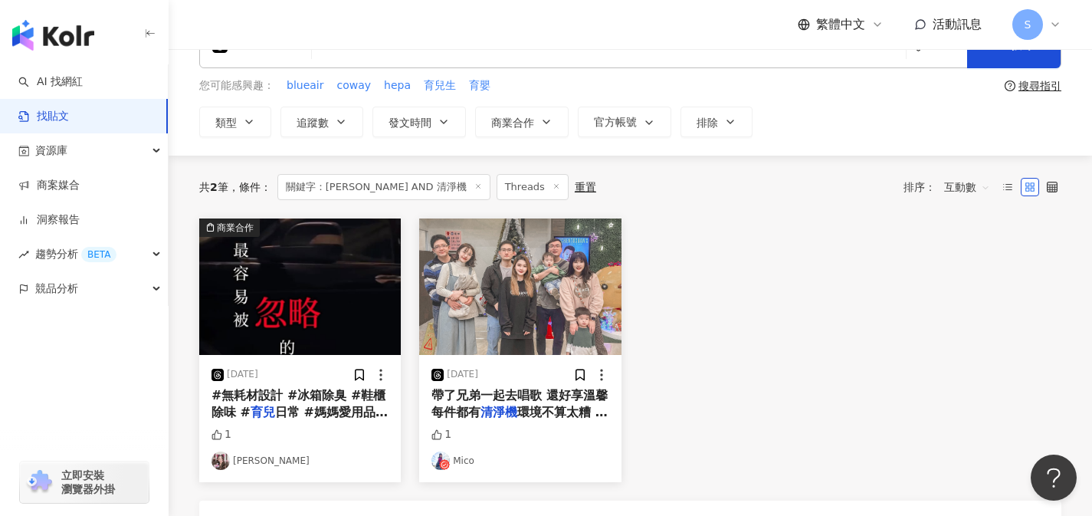
scroll to position [238, 0]
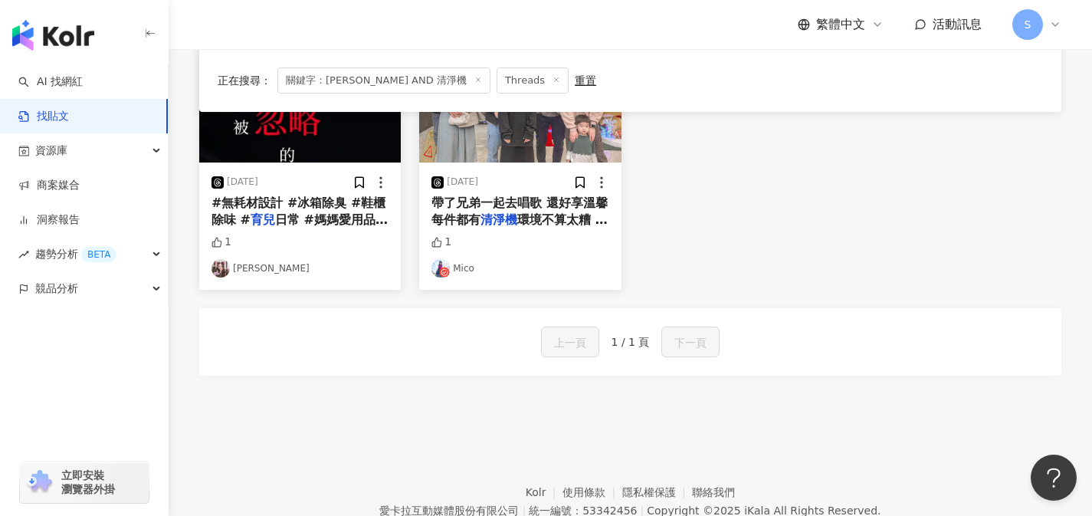
click at [568, 224] on span "環境不算太糟 最慶幸的是 兄弟倆" at bounding box center [520, 227] width 176 height 31
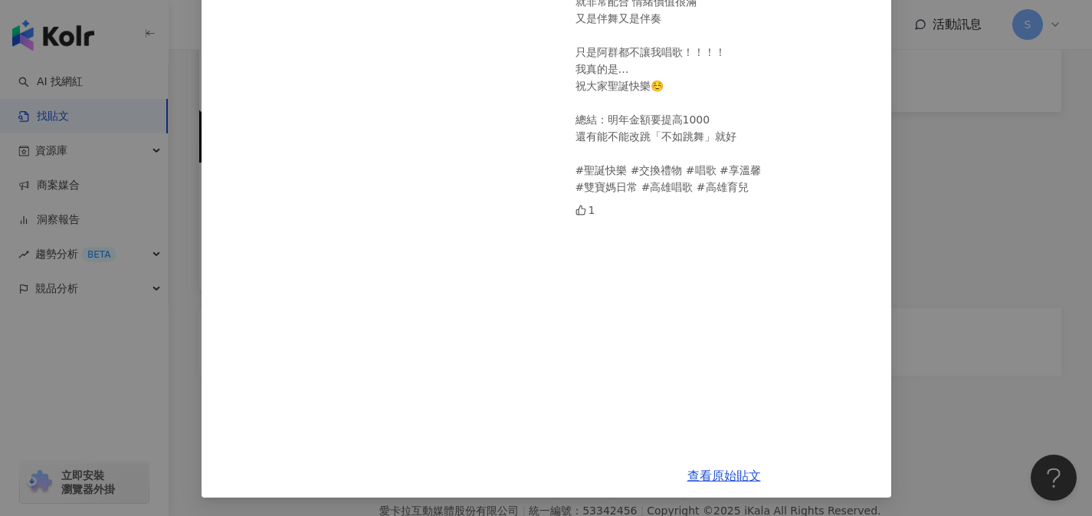
scroll to position [0, 0]
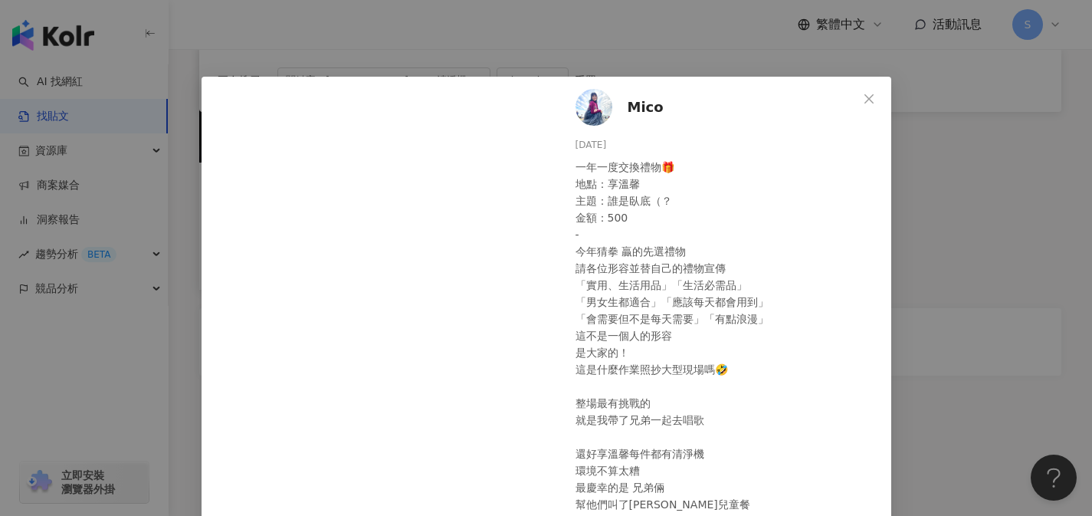
click at [937, 179] on div "Mico [DATE] 一年一度交換禮物🎁 地點：享溫馨 主題：誰是臥底（？ 金額：500 - 今年猜拳 贏的先選禮物 請各位形容並替自己的禮物宣傳 「實用、…" at bounding box center [546, 258] width 1092 height 516
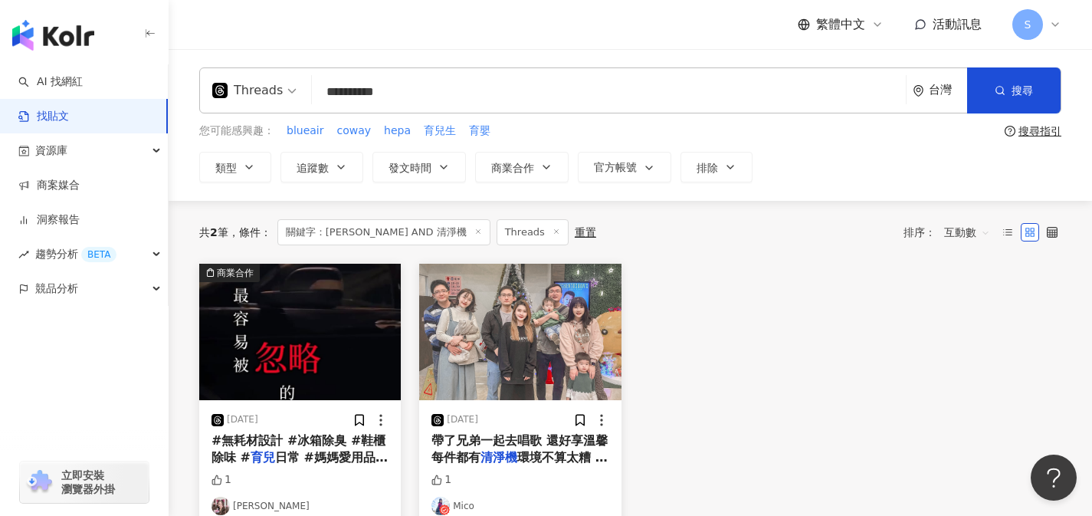
drag, startPoint x: 455, startPoint y: 98, endPoint x: 275, endPoint y: 81, distance: 180.1
click at [274, 81] on div "**********" at bounding box center [630, 90] width 862 height 46
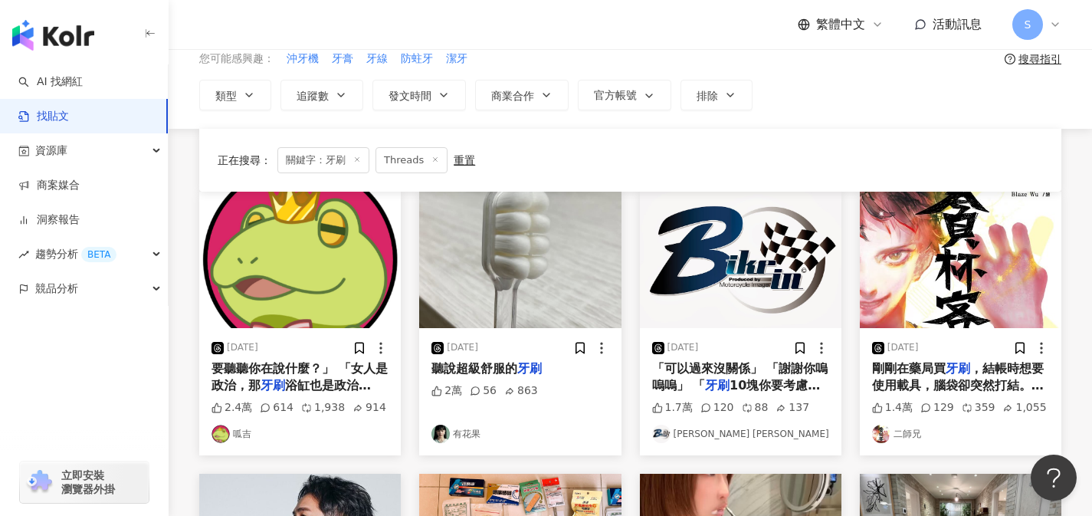
scroll to position [326, 0]
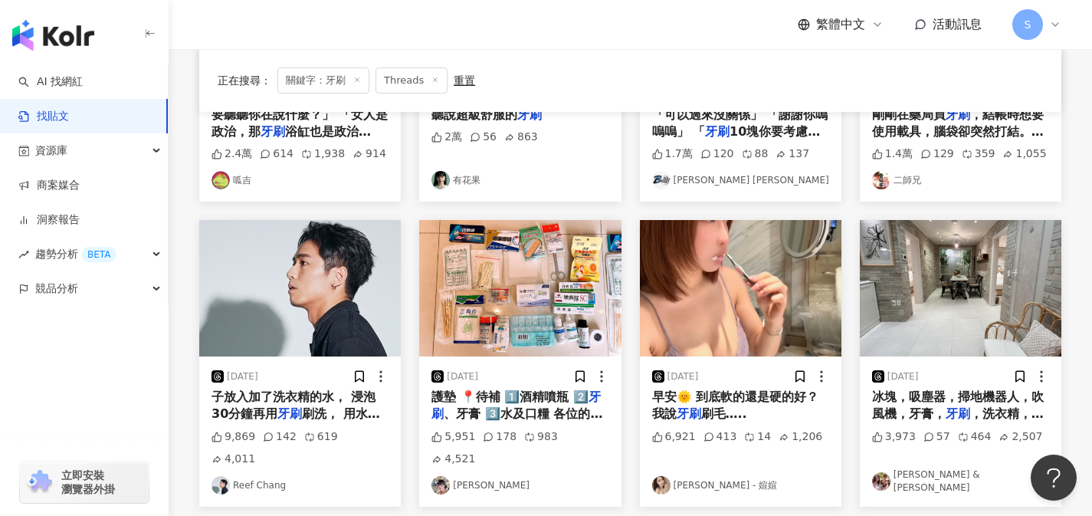
click at [264, 409] on span "子放入加了洗衣精的水， 浸泡30分鐘再用" at bounding box center [294, 404] width 164 height 31
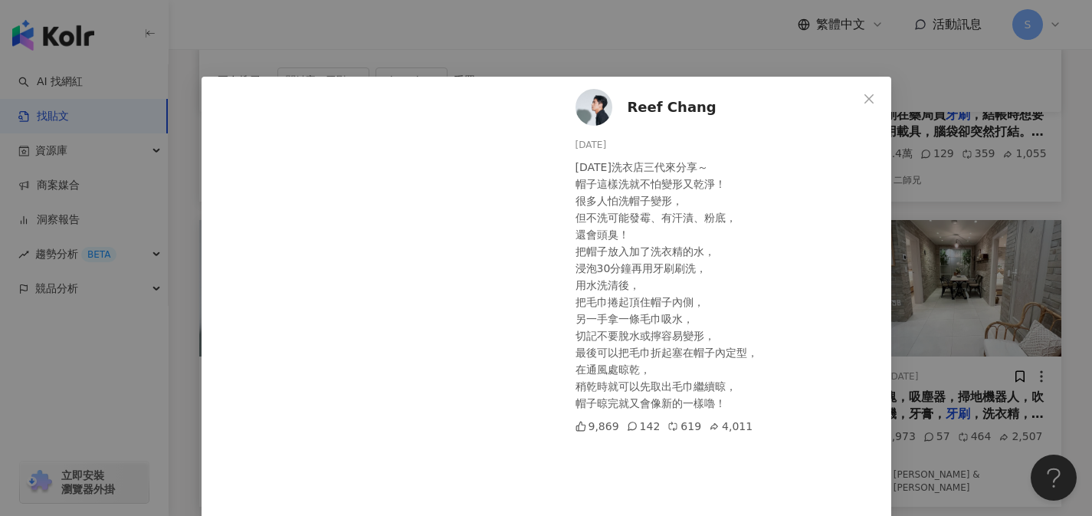
scroll to position [143, 0]
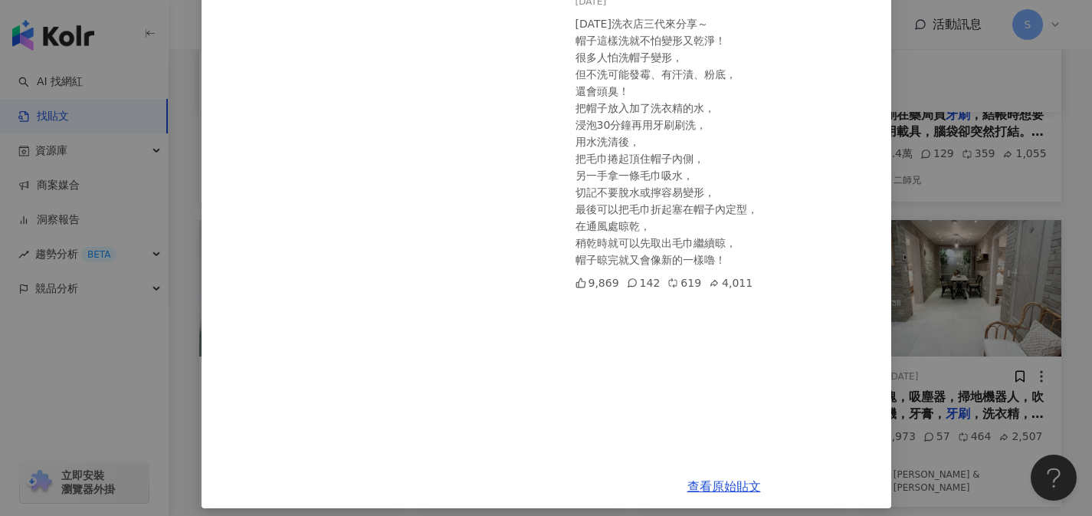
click at [983, 202] on div "Reef Chang [DATE] [DATE]洗衣店三代來分享～ 帽子這樣洗就不怕變形又乾淨！ 很多人怕洗帽子變形， 但不洗可能發霉、有汗漬、粉底， 還會頭…" at bounding box center [546, 258] width 1092 height 516
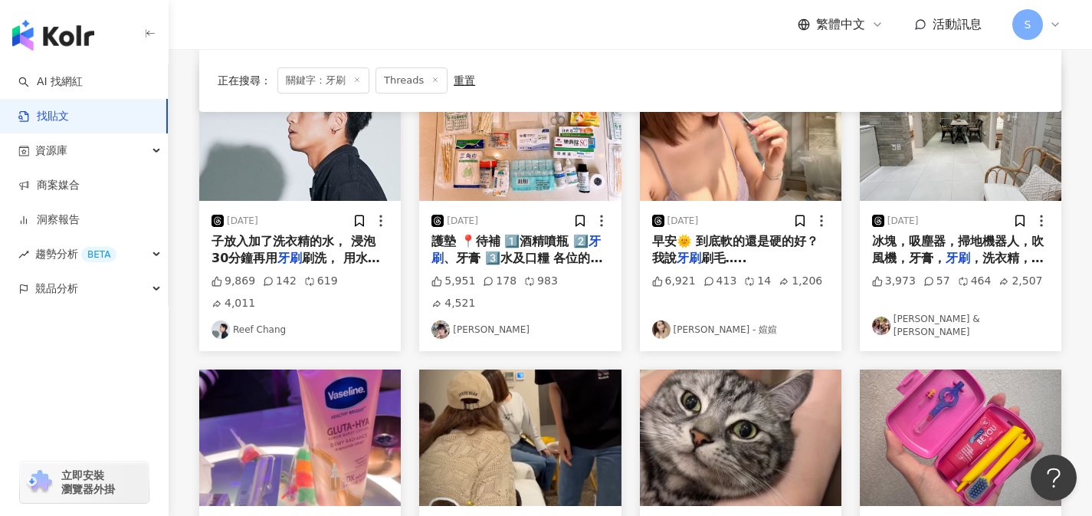
scroll to position [481, 0]
click at [989, 258] on span "，洗衣精，洗碗精，洗衣機，烘衣機，[PERSON_NAME]" at bounding box center [958, 275] width 172 height 49
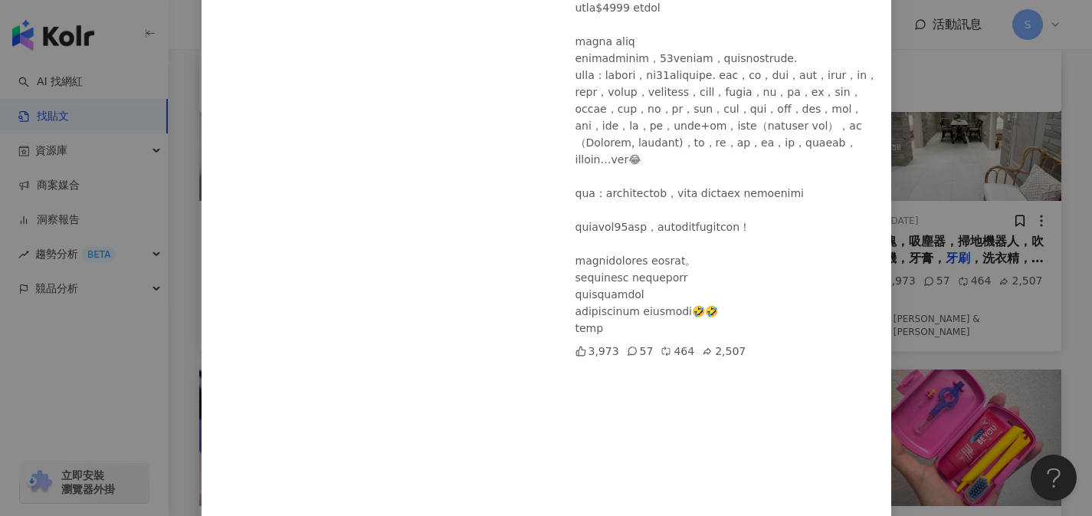
scroll to position [250, 0]
click at [950, 263] on div "[PERSON_NAME] & [PERSON_NAME] [DATE] 3,973 57 464 2,507 查看原始貼文" at bounding box center [546, 258] width 1092 height 516
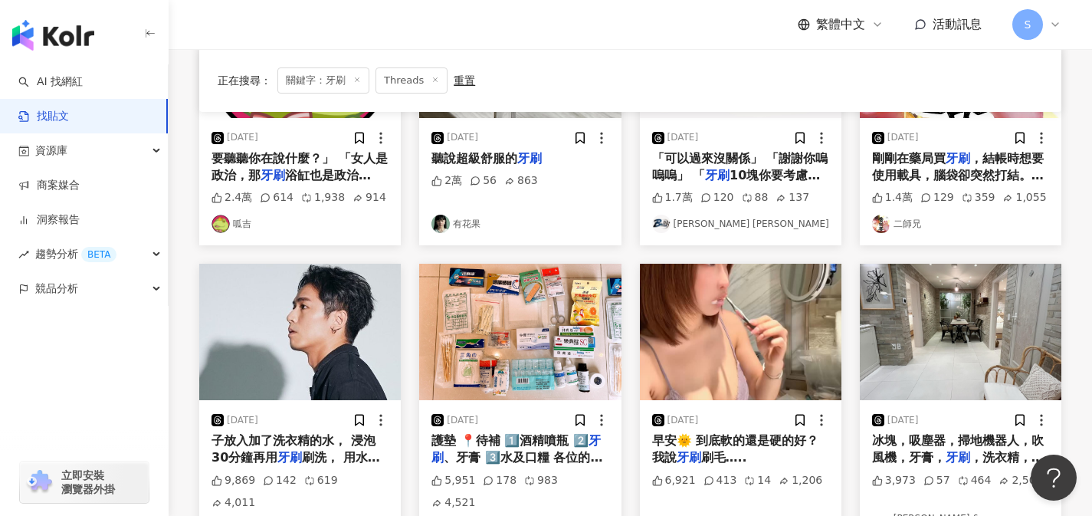
scroll to position [285, 0]
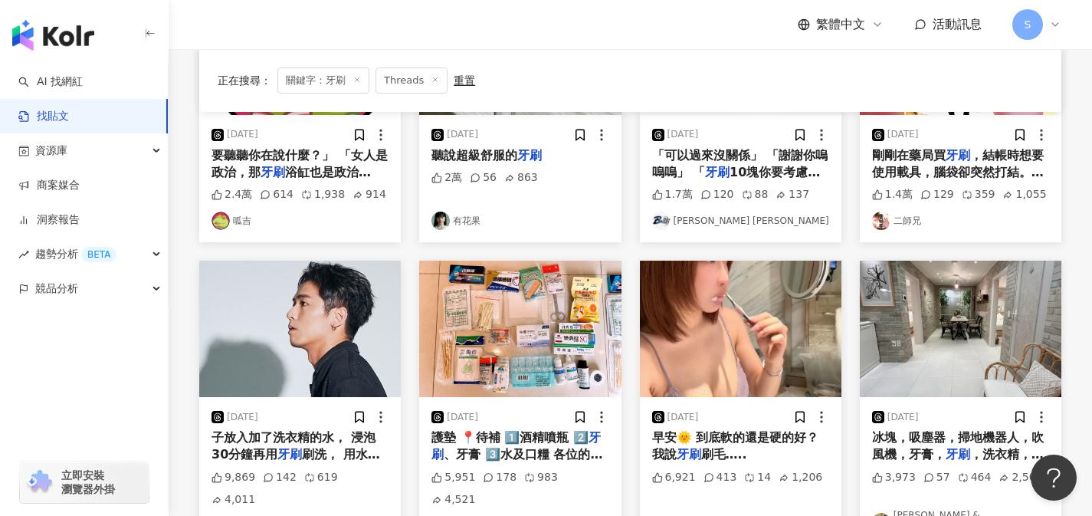
click at [442, 494] on icon at bounding box center [437, 499] width 11 height 11
click at [559, 448] on span "、牙膏 3️⃣水及口糧 各位的避難" at bounding box center [517, 462] width 171 height 31
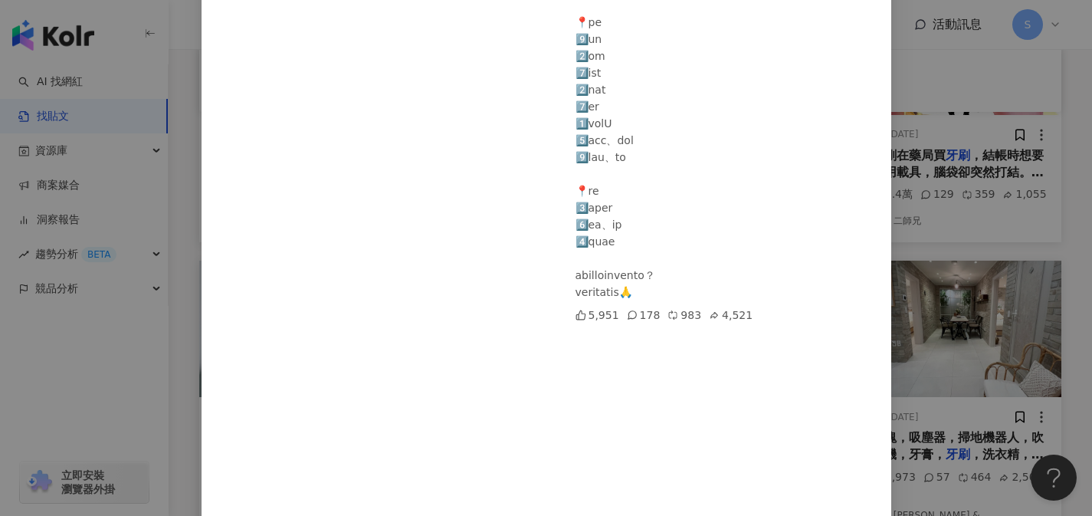
scroll to position [655, 0]
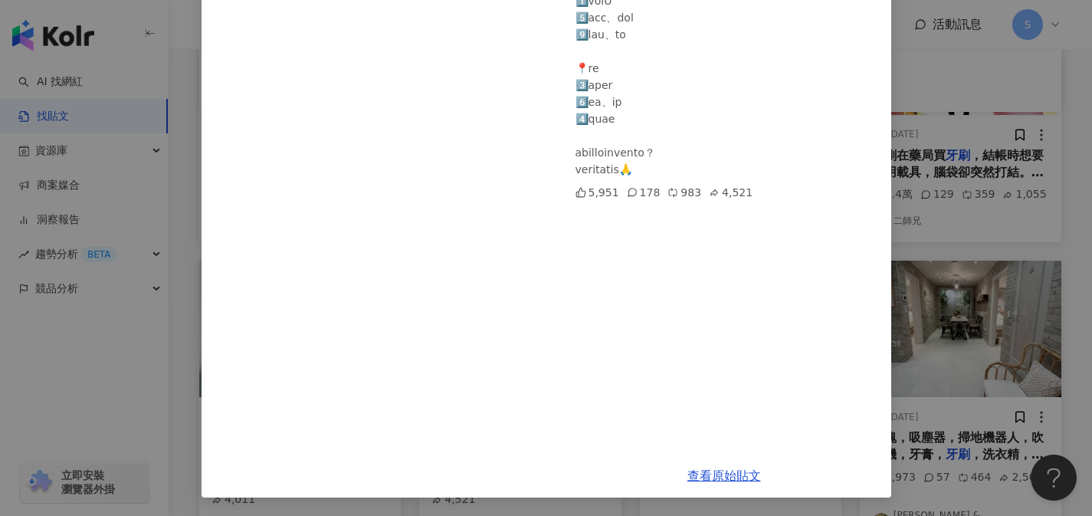
click at [1004, 274] on div "[PERSON_NAME][DATE] 5,951 178 983 4,521 查看原始貼文" at bounding box center [546, 258] width 1092 height 516
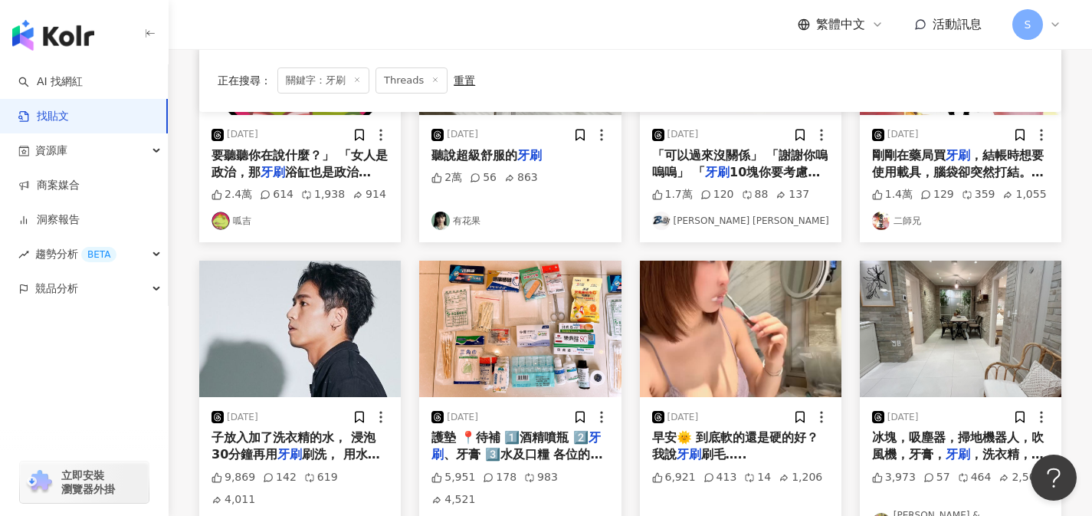
scroll to position [614, 0]
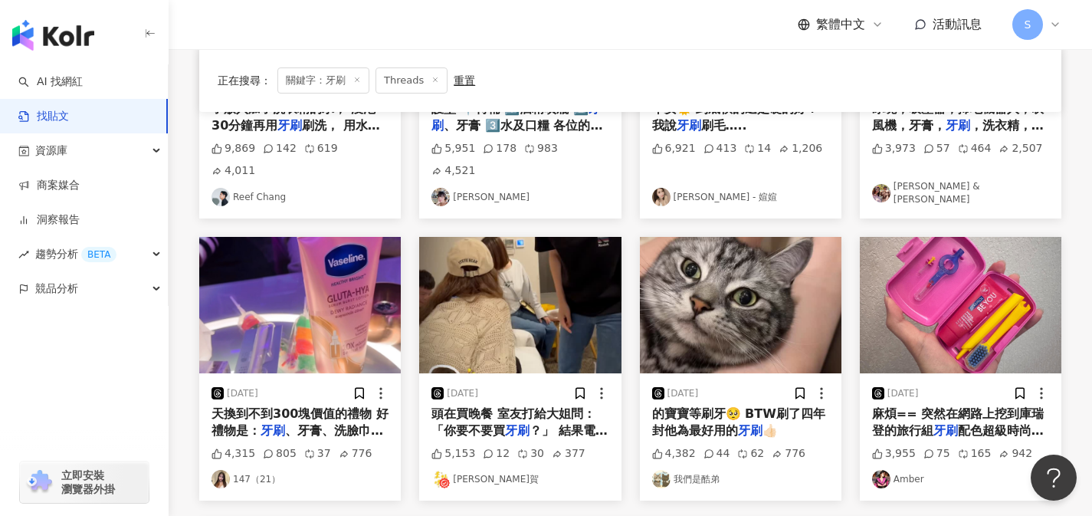
click at [739, 406] on span "的寶寶等刷牙🥺 BTW刷了四年 封他為最好用的" at bounding box center [738, 421] width 173 height 31
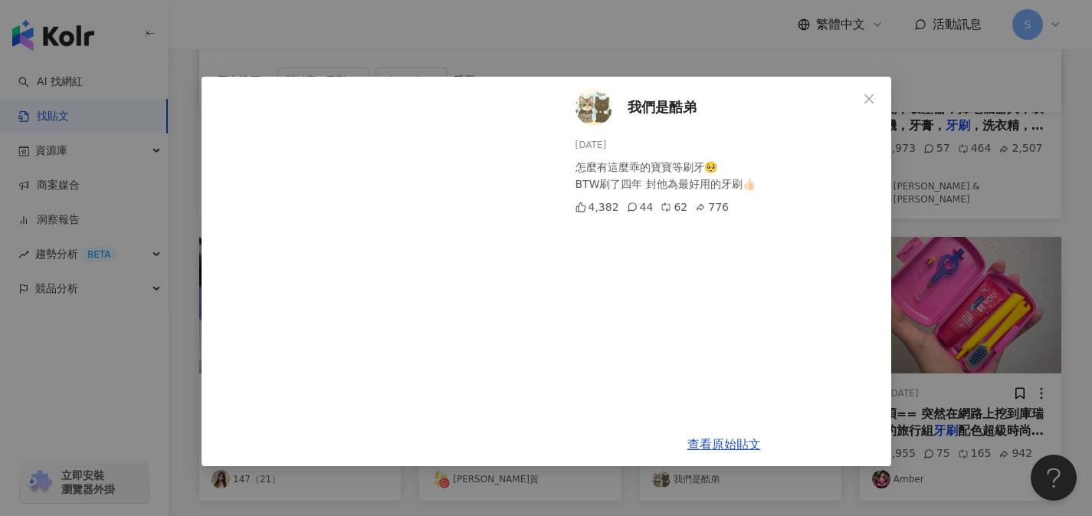
click at [934, 261] on div "我們是酷弟 [DATE] 怎麼有這麼乖的寶寶等刷牙🥺 BTW刷了四年 封他為最好用的牙刷👍🏻 4,382 44 62 776 查看原始貼文" at bounding box center [546, 258] width 1092 height 516
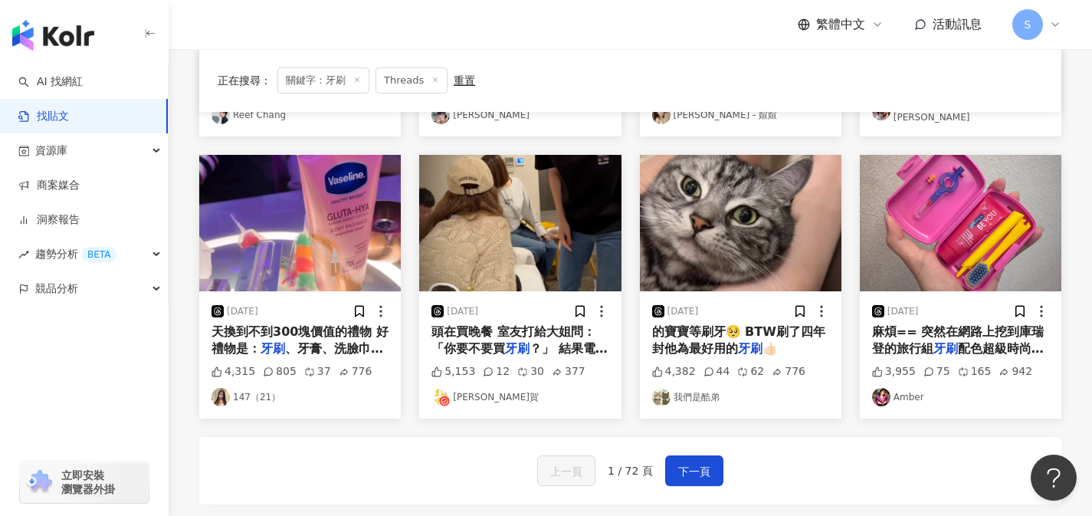
scroll to position [871, 0]
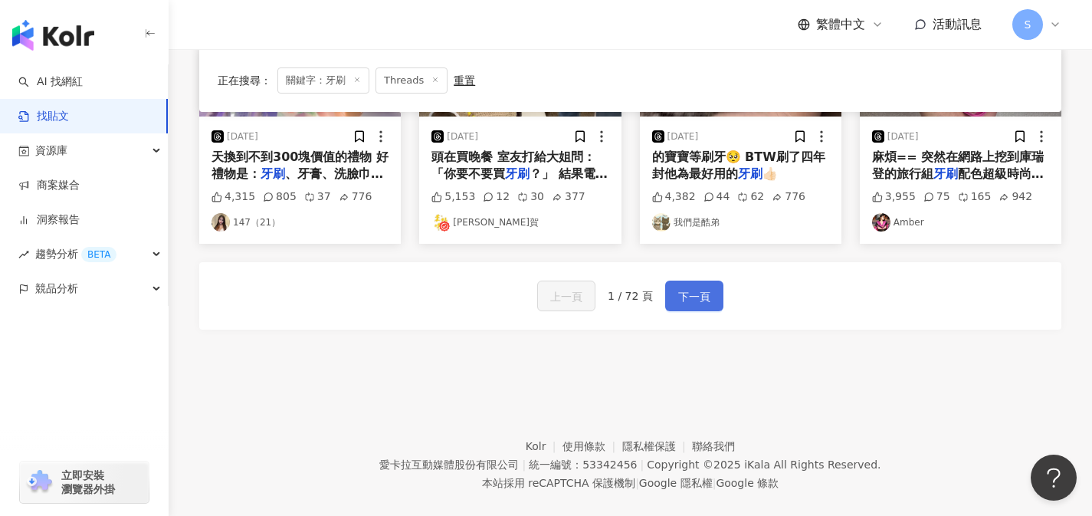
click at [704, 287] on span "下一頁" at bounding box center [694, 296] width 32 height 18
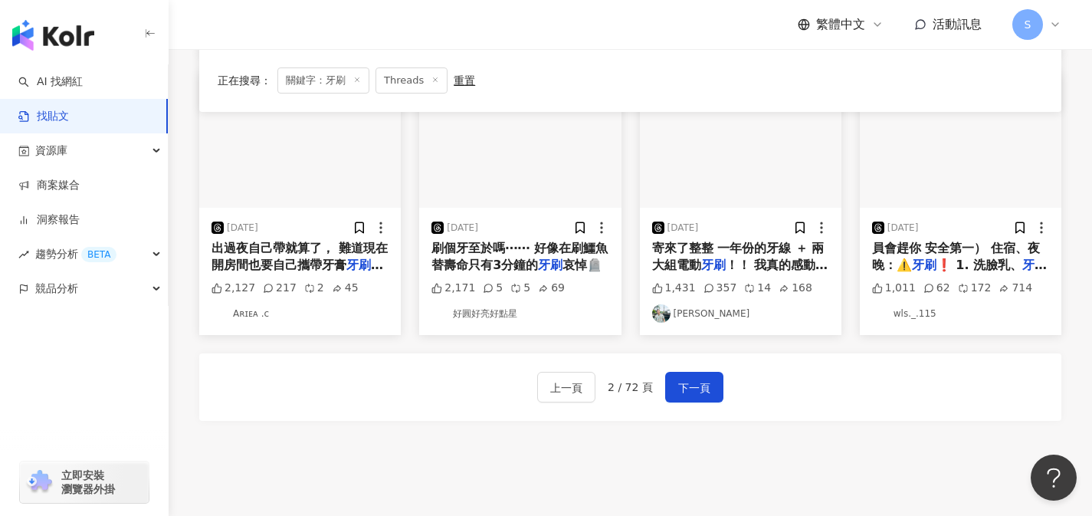
scroll to position [765, 0]
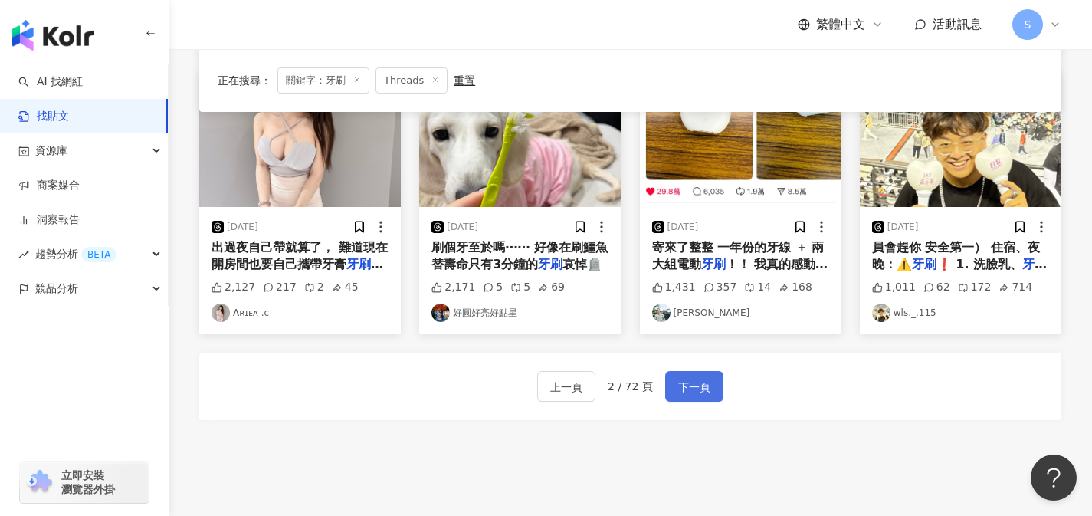
click at [709, 381] on button "下一頁" at bounding box center [694, 386] width 58 height 31
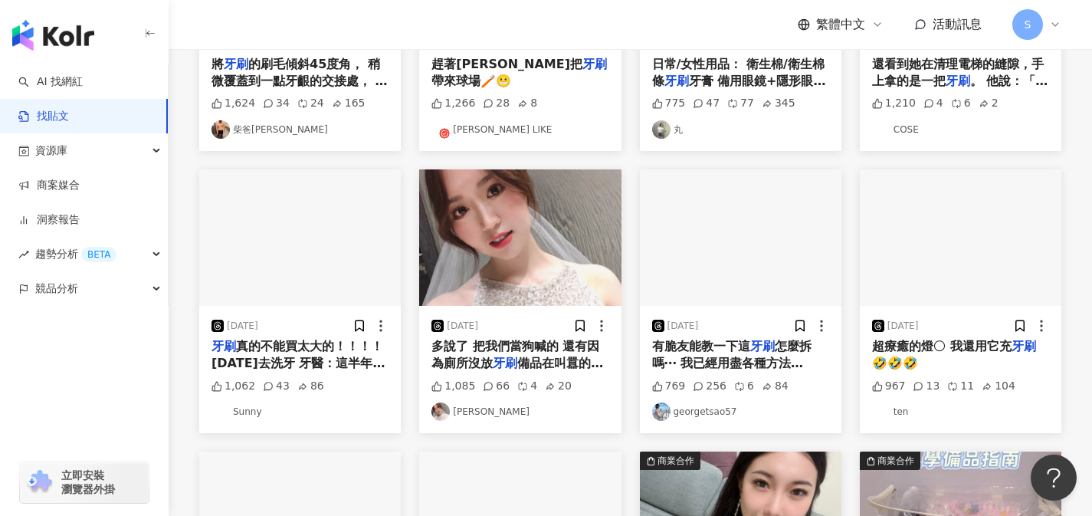
scroll to position [0, 0]
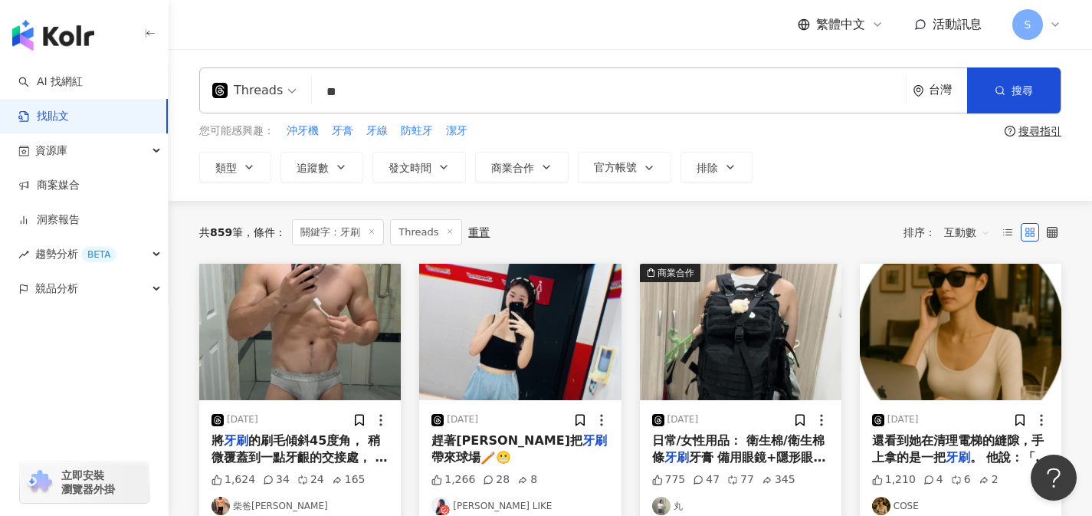
drag, startPoint x: 386, startPoint y: 88, endPoint x: 272, endPoint y: 90, distance: 113.4
click at [273, 90] on div "Threads 牙刷 ** 台灣 搜尋 searchOperator 插入語法 完全符合 "" 聯集 OR 交集 AND 排除 - 群組 {}" at bounding box center [630, 90] width 862 height 46
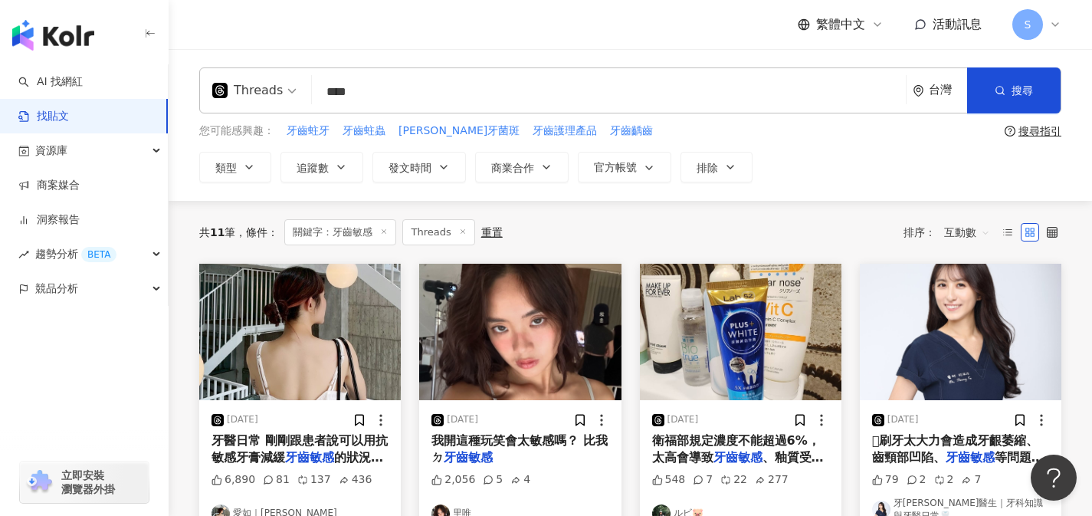
click at [611, 109] on div "Threads 牙齒敏感 **** 台灣 搜尋 searchOperator 插入語法 完全符合 "" 聯集 OR 交集 AND 排除 - 群組 {}" at bounding box center [630, 90] width 862 height 46
click at [616, 97] on input "****" at bounding box center [609, 91] width 582 height 33
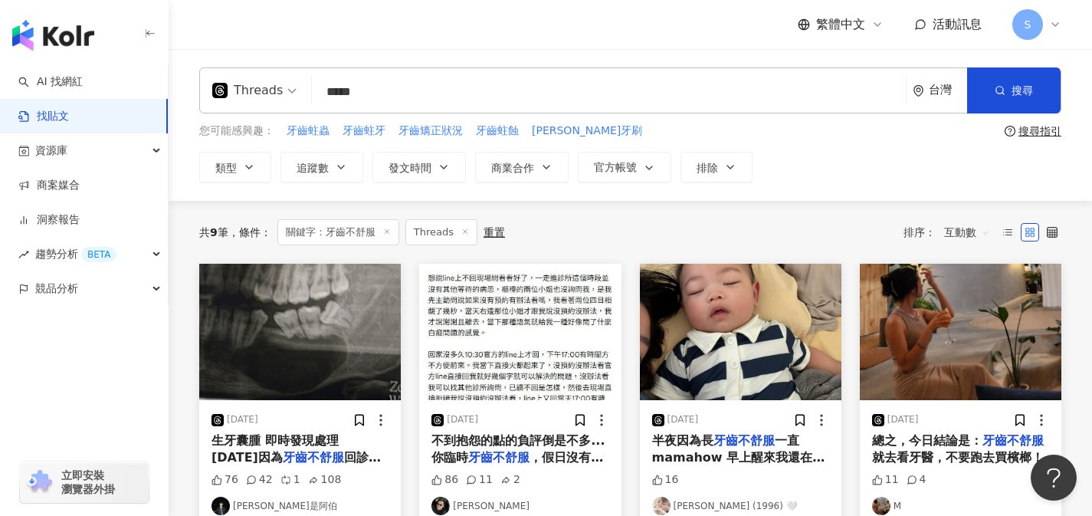
click at [622, 100] on input "*****" at bounding box center [609, 91] width 582 height 33
type input "*"
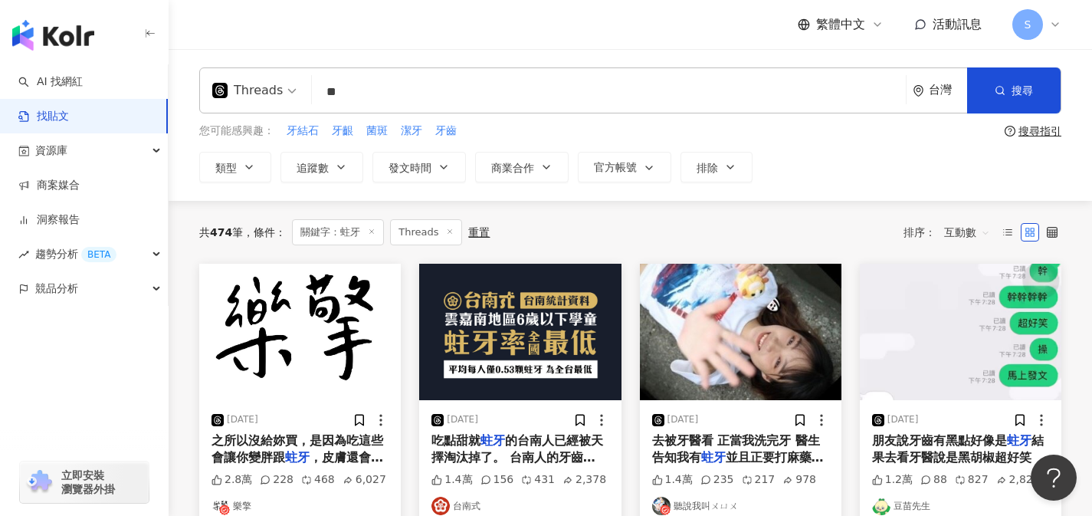
drag, startPoint x: 490, startPoint y: 89, endPoint x: 305, endPoint y: 95, distance: 184.8
click at [305, 95] on div "Threads 蛀牙 ** 台灣 搜尋 searchOperator 插入語法 完全符合 "" 聯集 OR 交集 AND 排除 - 群組 {}" at bounding box center [630, 90] width 862 height 46
type input "****"
